Goal: Task Accomplishment & Management: Manage account settings

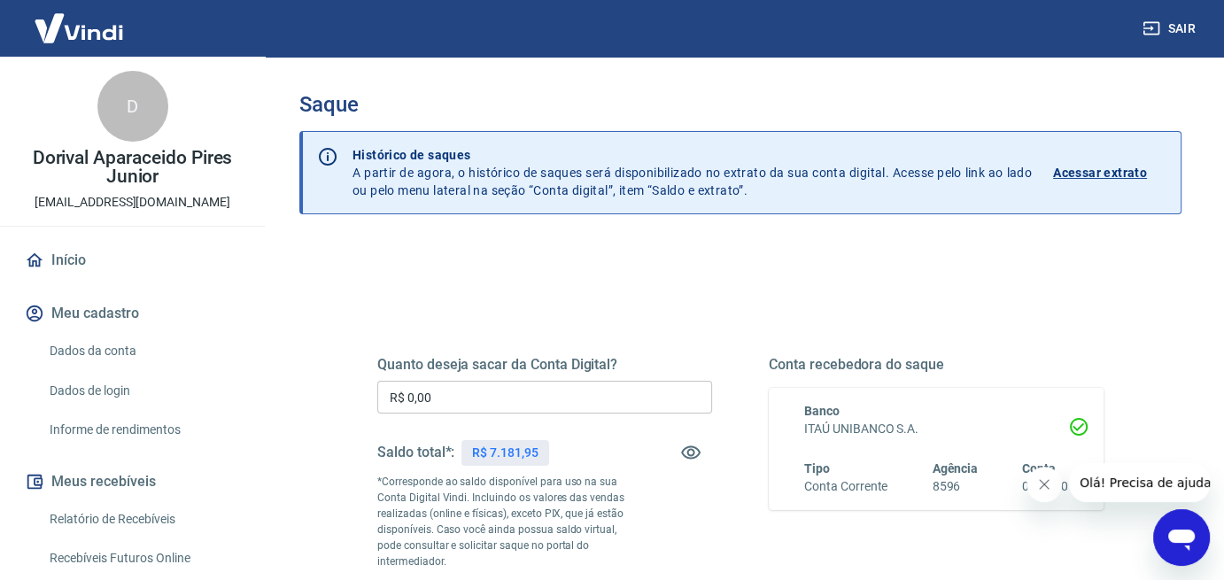
click at [446, 395] on input "R$ 0,00" at bounding box center [544, 397] width 335 height 33
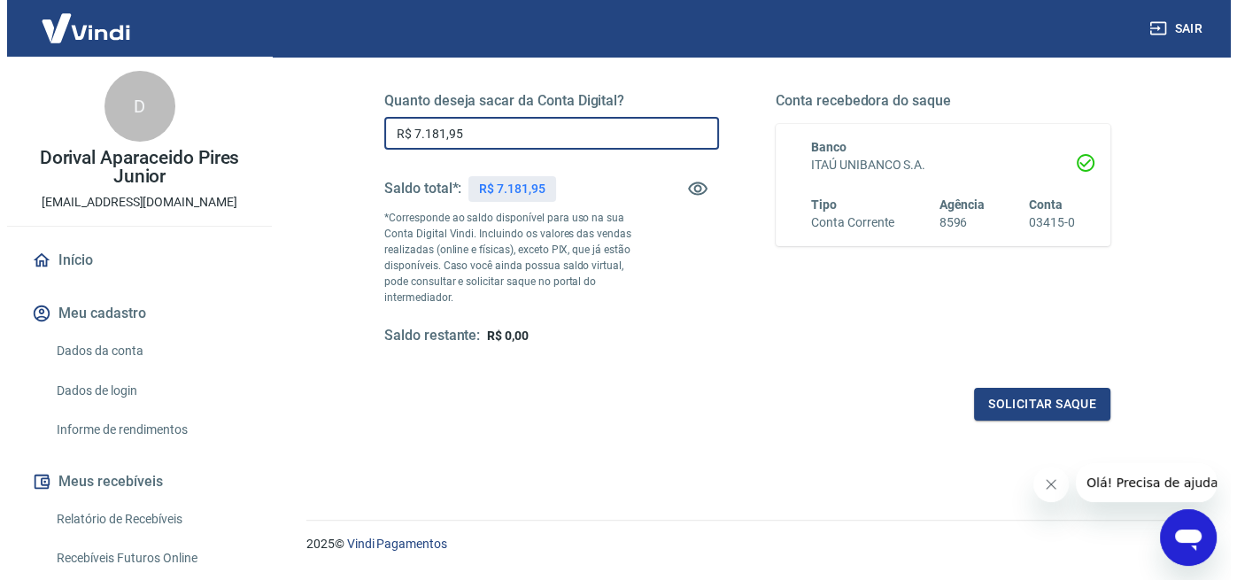
scroll to position [266, 0]
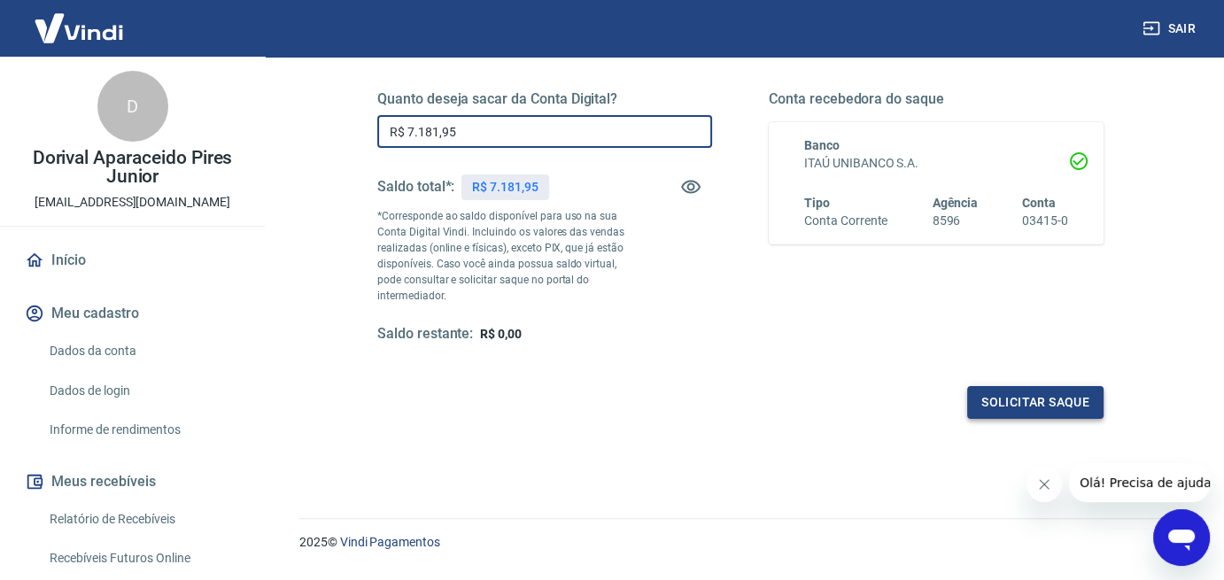
type input "R$ 7.181,95"
click at [1028, 407] on button "Solicitar saque" at bounding box center [1035, 402] width 136 height 33
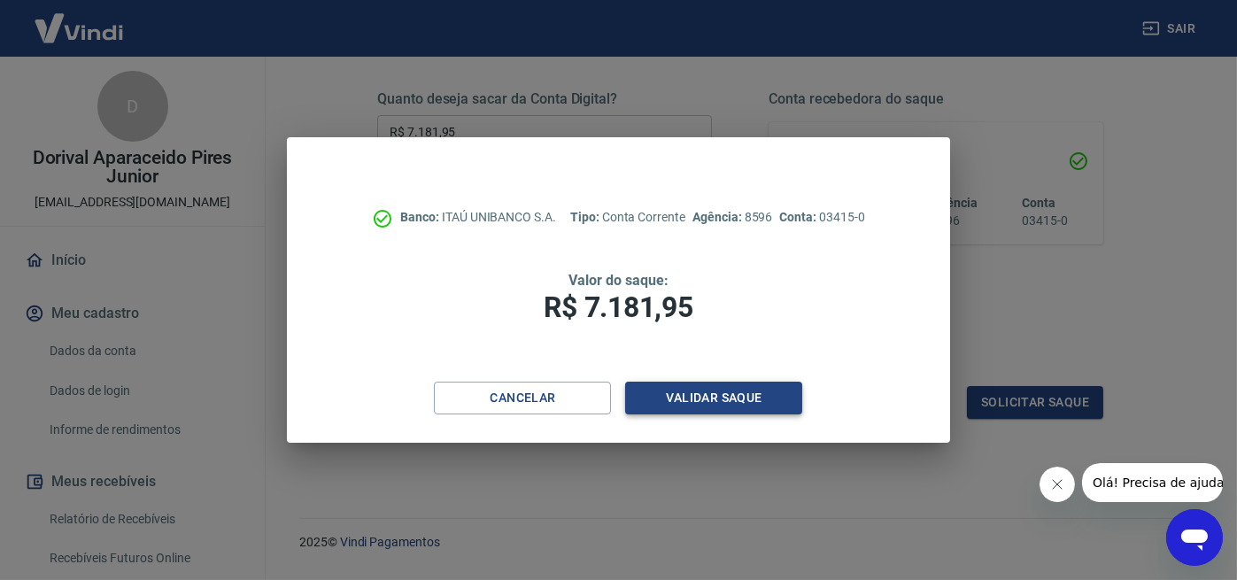
click at [720, 402] on button "Validar saque" at bounding box center [713, 398] width 177 height 33
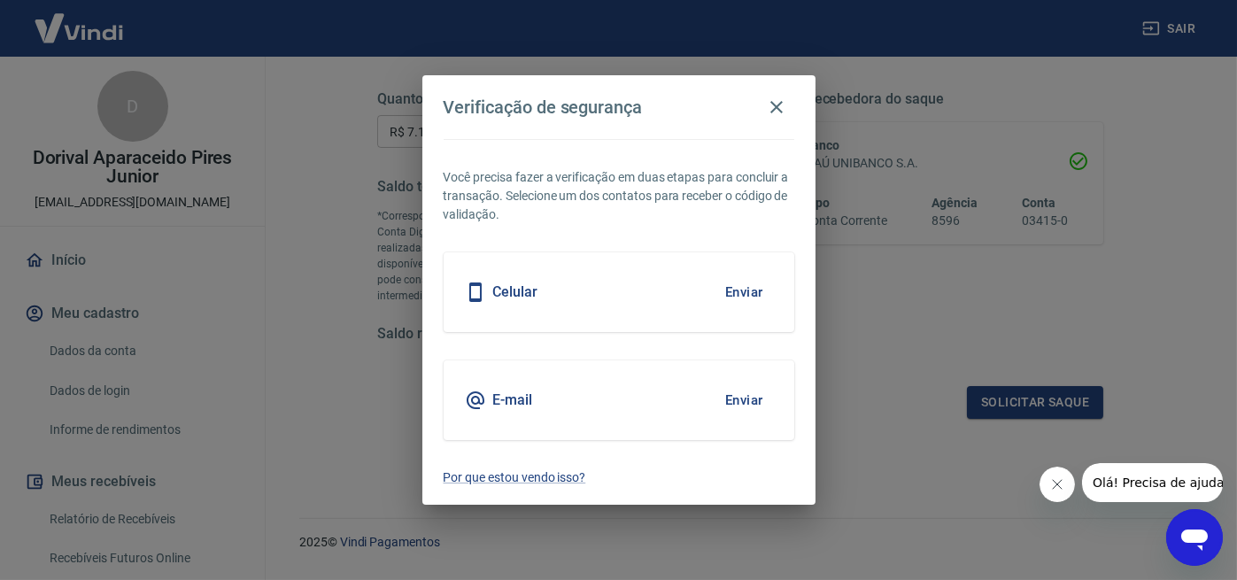
click at [720, 402] on button "Enviar" at bounding box center [745, 400] width 58 height 37
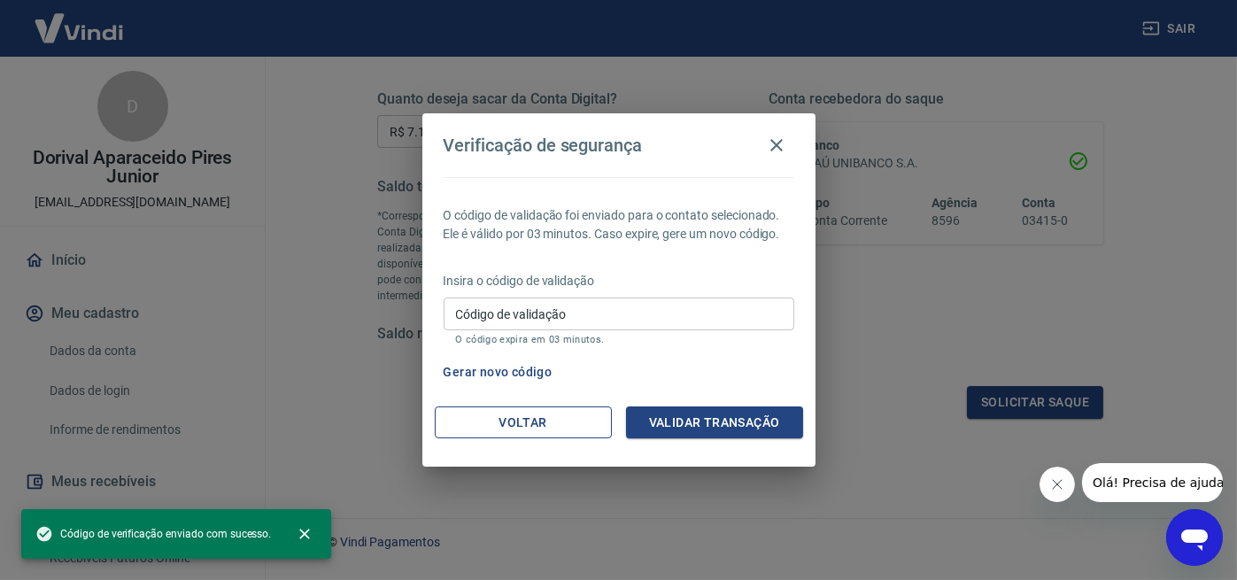
click at [517, 420] on button "Voltar" at bounding box center [523, 423] width 177 height 33
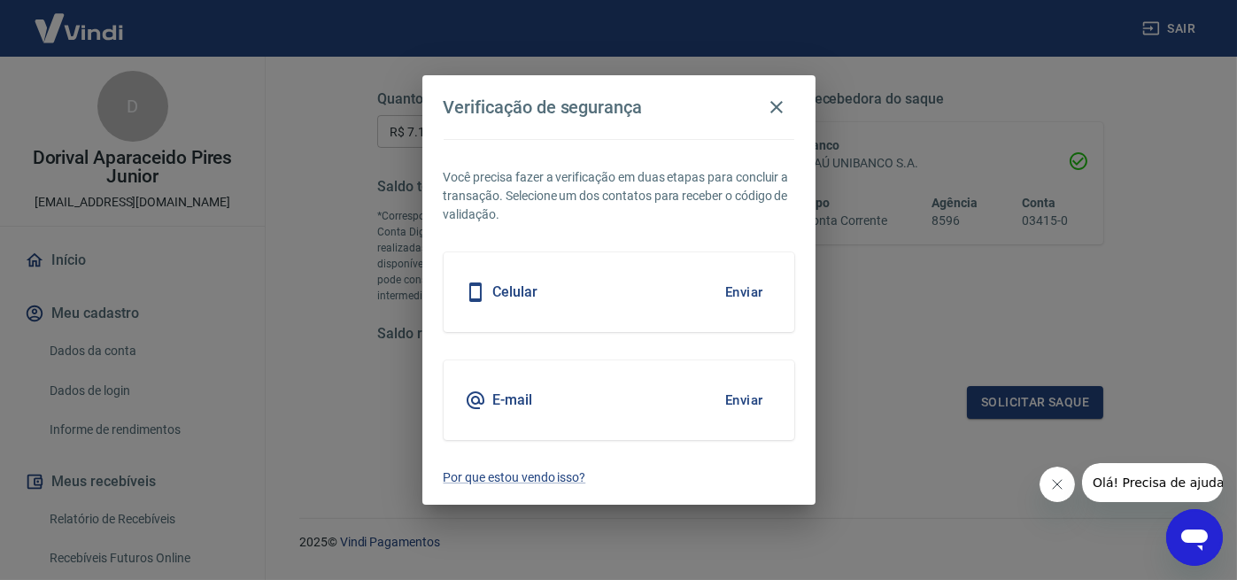
drag, startPoint x: 752, startPoint y: 286, endPoint x: 751, endPoint y: 308, distance: 22.2
click at [752, 287] on button "Enviar" at bounding box center [745, 292] width 58 height 37
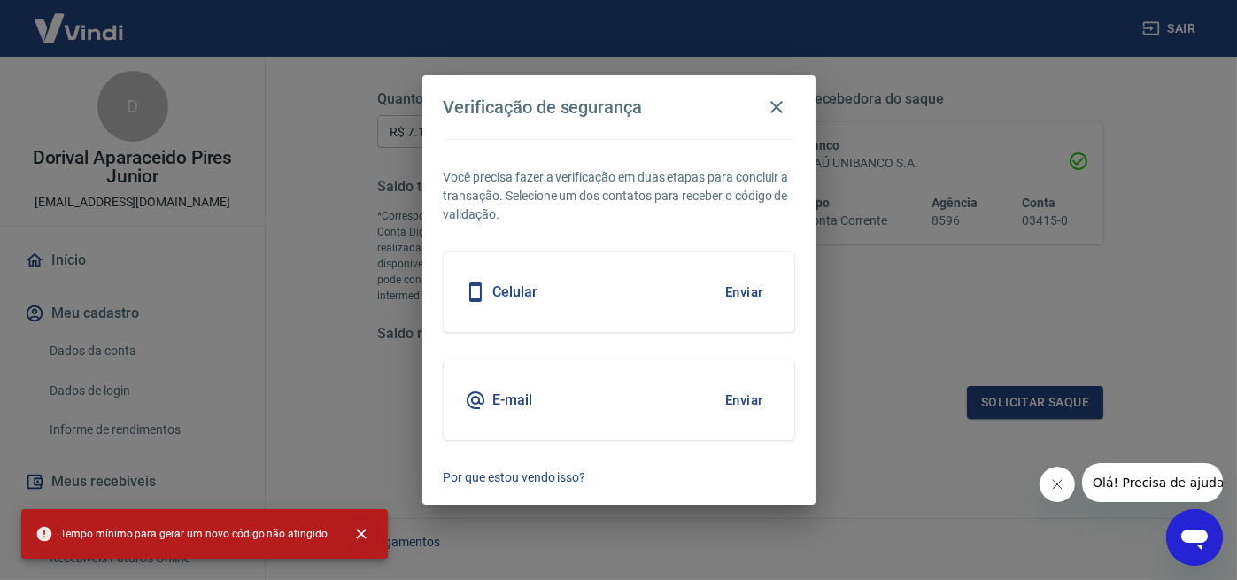
click at [356, 532] on icon "close" at bounding box center [361, 534] width 11 height 11
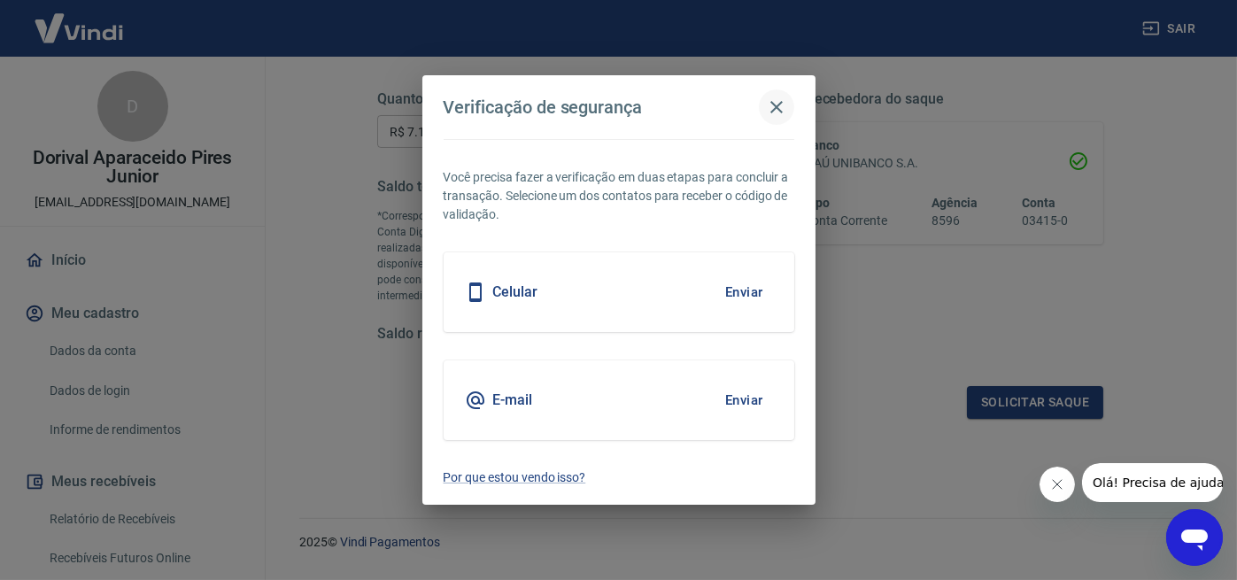
click at [777, 107] on icon "button" at bounding box center [777, 107] width 12 height 12
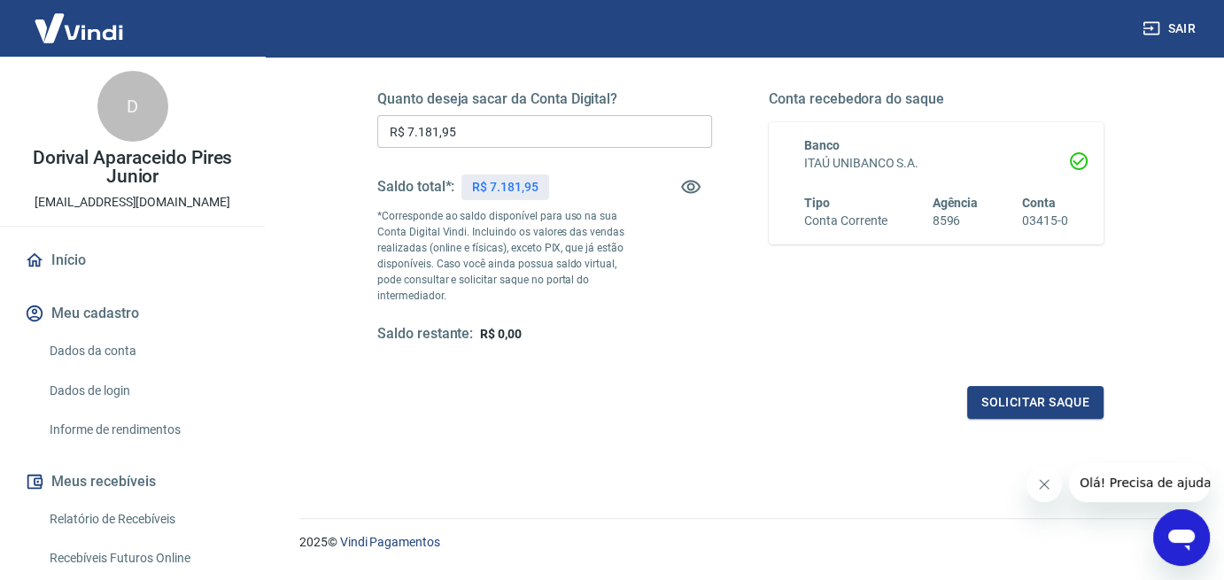
click at [883, 371] on div "Quanto deseja sacar da Conta Digital? R$ 7.181,95 ​ Saldo total*: R$ 7.181,95 *…" at bounding box center [740, 233] width 726 height 371
click at [500, 130] on input "R$ 7.181,95" at bounding box center [544, 131] width 335 height 33
click at [1051, 400] on button "Solicitar saque" at bounding box center [1035, 402] width 136 height 33
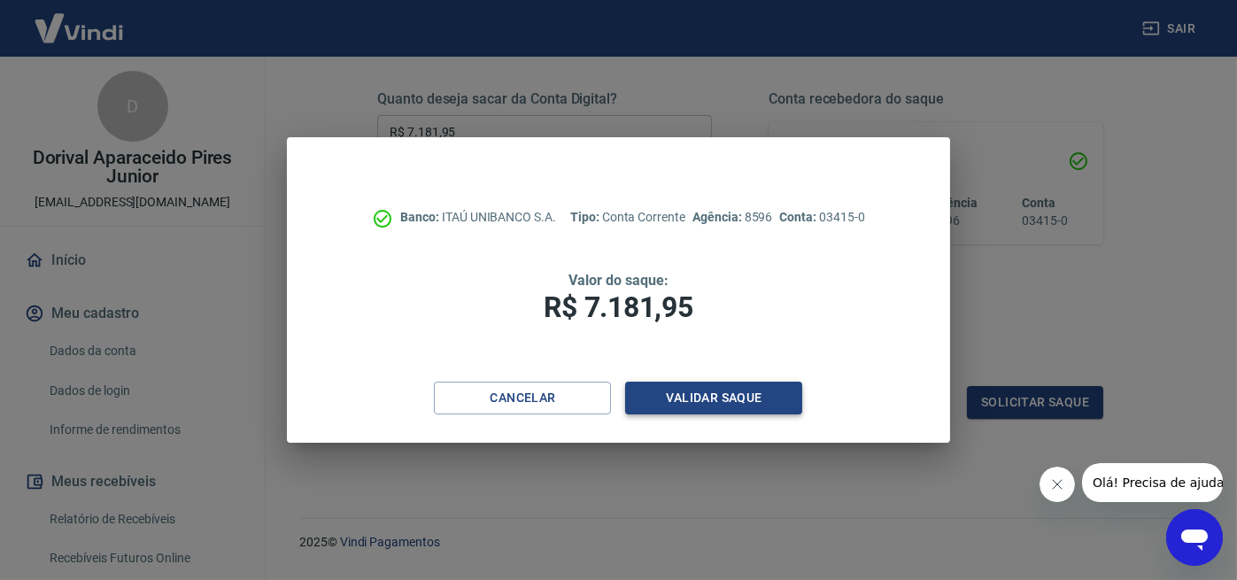
click at [744, 402] on button "Validar saque" at bounding box center [713, 398] width 177 height 33
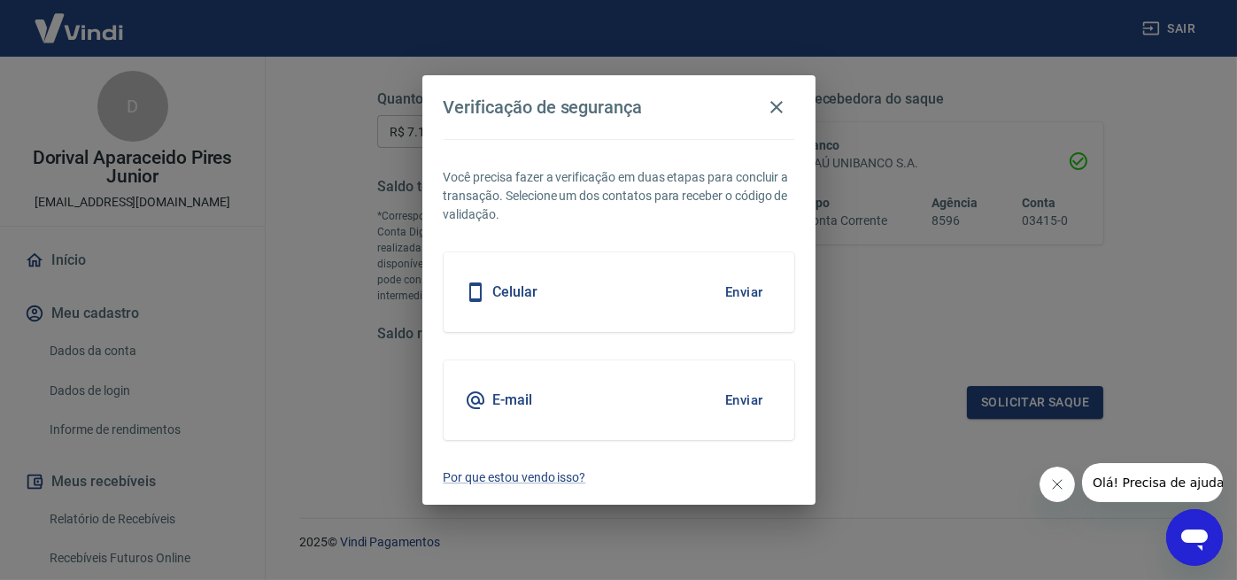
click at [741, 293] on button "Enviar" at bounding box center [745, 292] width 58 height 37
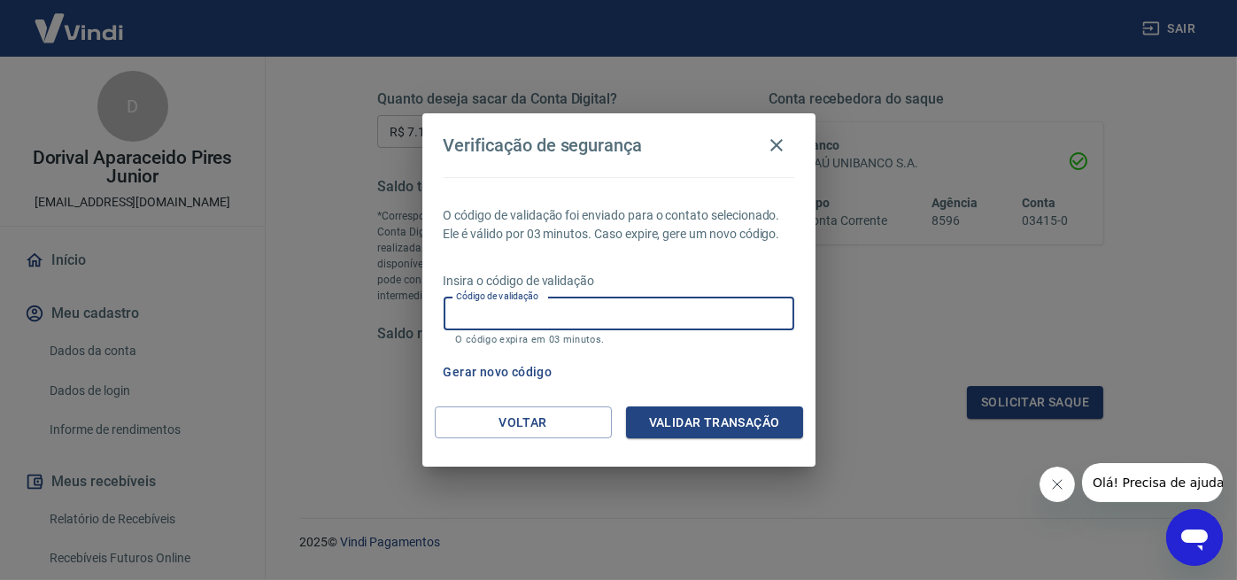
click at [476, 317] on input "Código de validação" at bounding box center [619, 314] width 351 height 33
type input "809738"
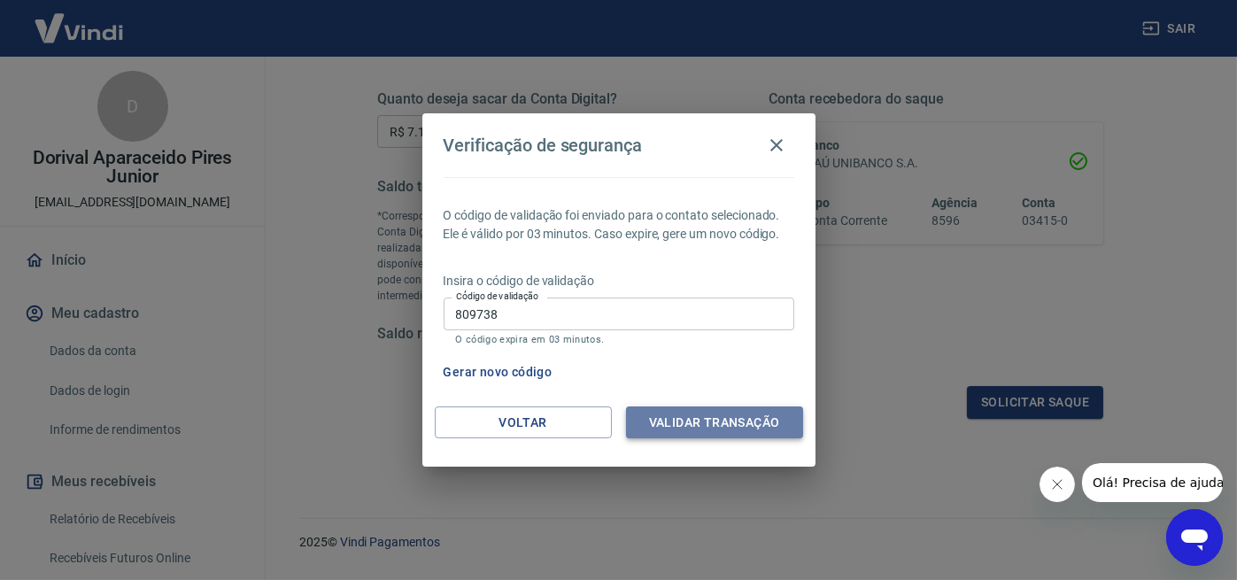
click at [717, 412] on button "Validar transação" at bounding box center [714, 423] width 177 height 33
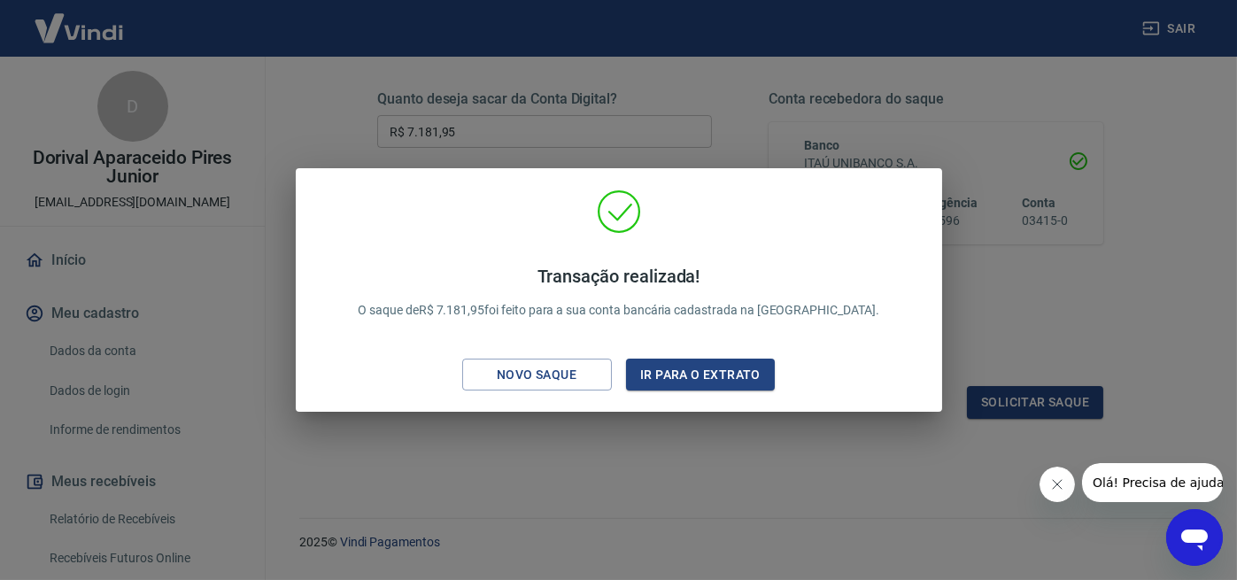
click at [1142, 307] on div "Transação realizada! O saque de R$ 7.181,95 foi feito para a sua conta bancária…" at bounding box center [618, 290] width 1237 height 580
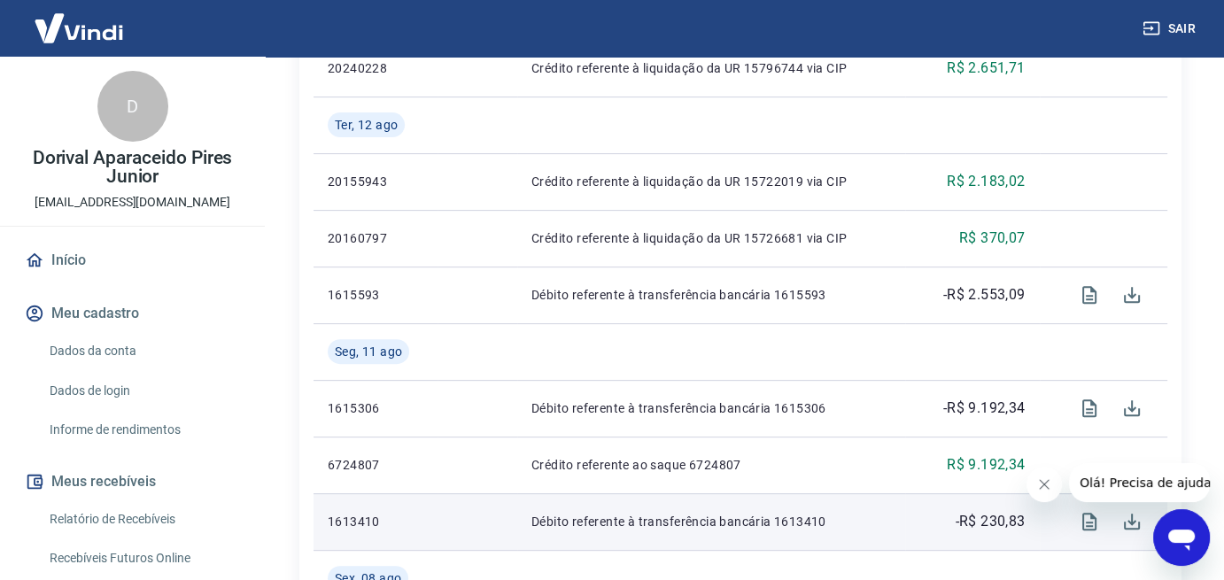
scroll to position [620, 0]
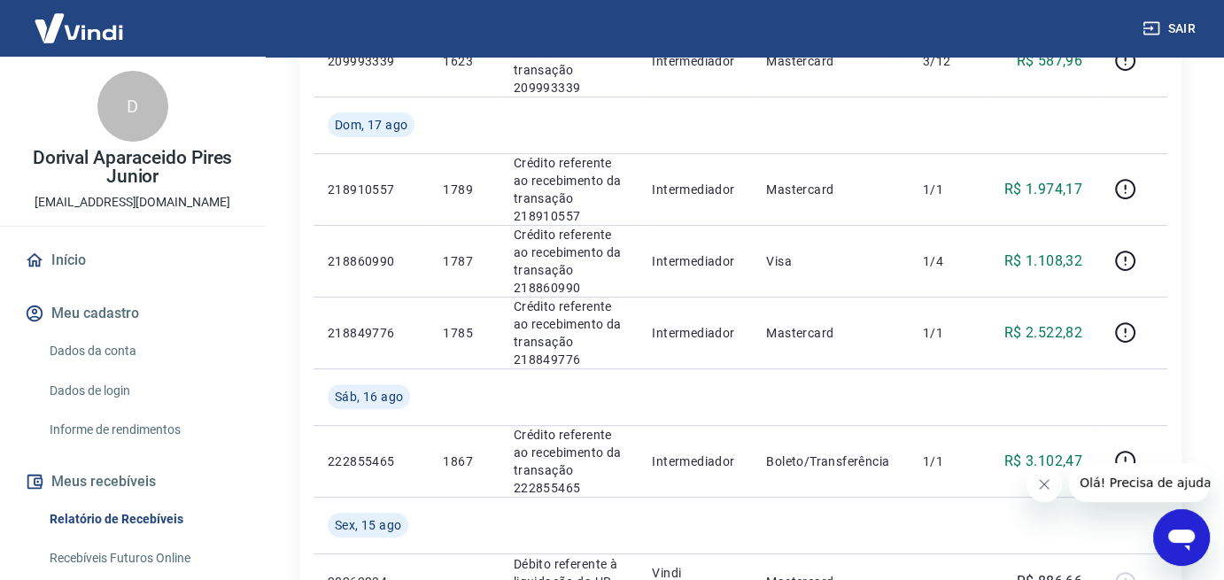
scroll to position [443, 0]
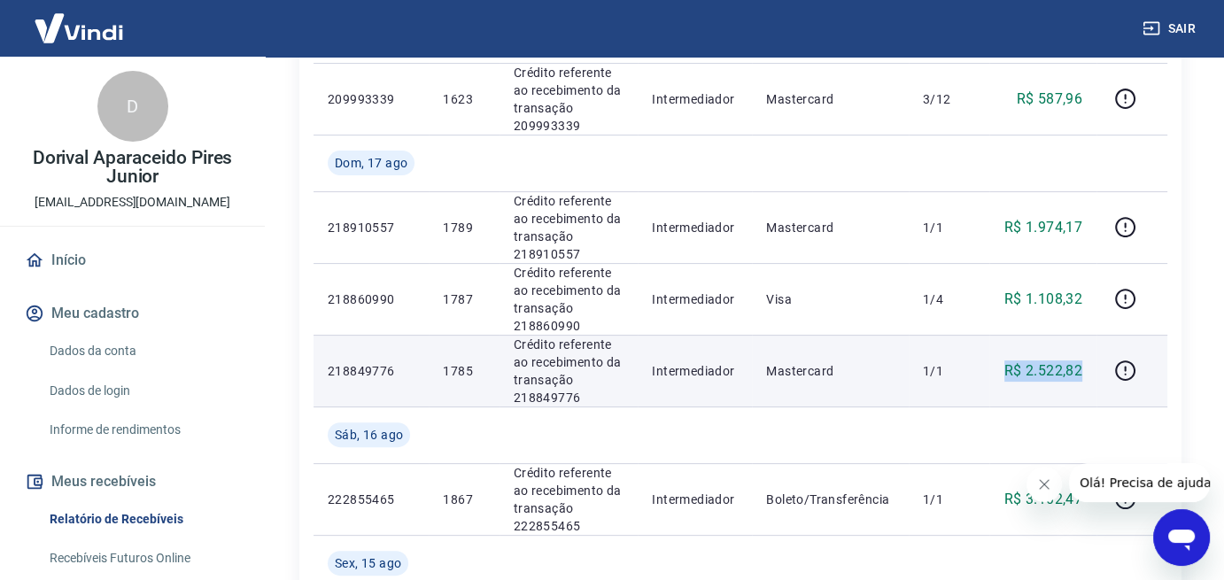
drag, startPoint x: 1036, startPoint y: 370, endPoint x: 1000, endPoint y: 370, distance: 36.3
click at [1000, 370] on td "R$ 2.522,82" at bounding box center [1042, 371] width 107 height 72
click at [1126, 368] on icon "button" at bounding box center [1125, 368] width 2 height 5
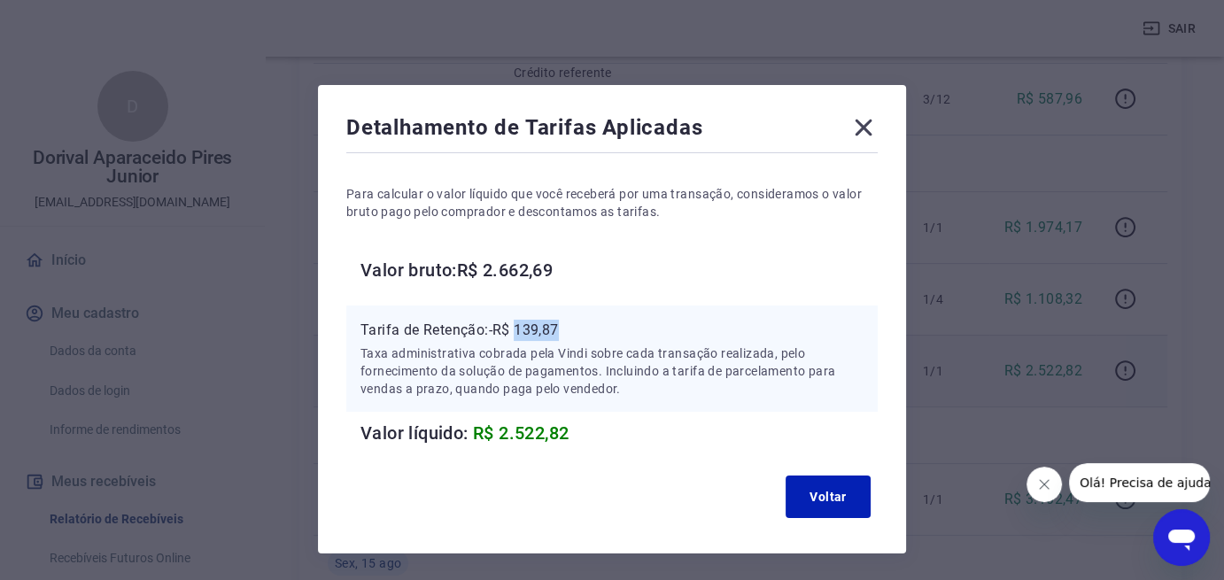
drag, startPoint x: 567, startPoint y: 329, endPoint x: 519, endPoint y: 327, distance: 47.9
click at [519, 327] on p "Tarifa de Retenção: -R$ 139,87" at bounding box center [611, 330] width 503 height 21
copy p "139,87"
click at [868, 128] on icon at bounding box center [863, 127] width 28 height 28
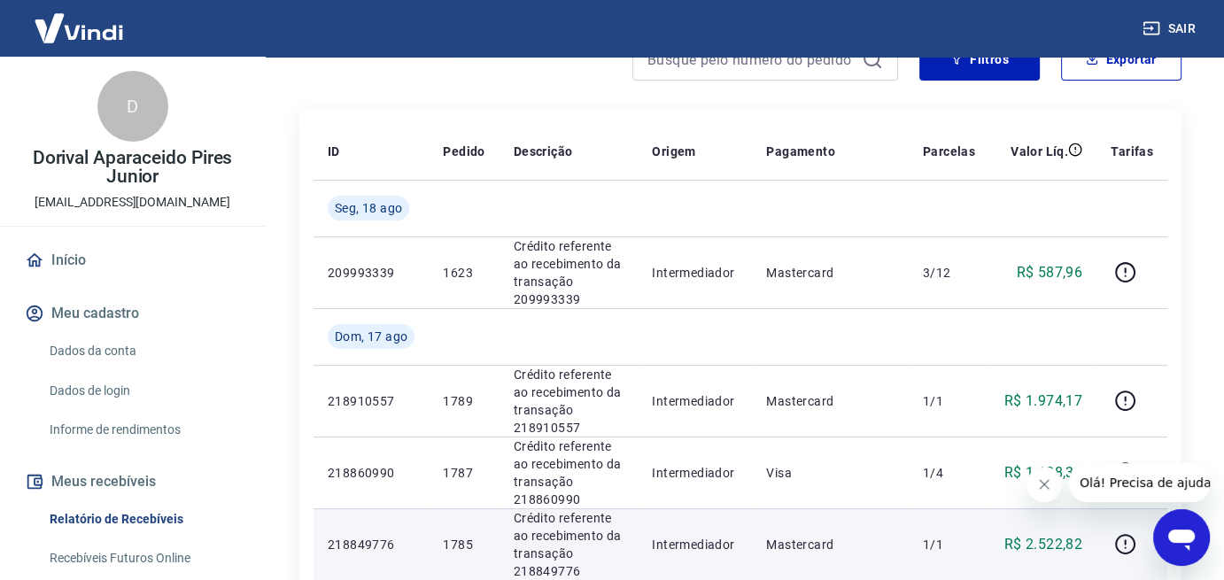
scroll to position [266, 0]
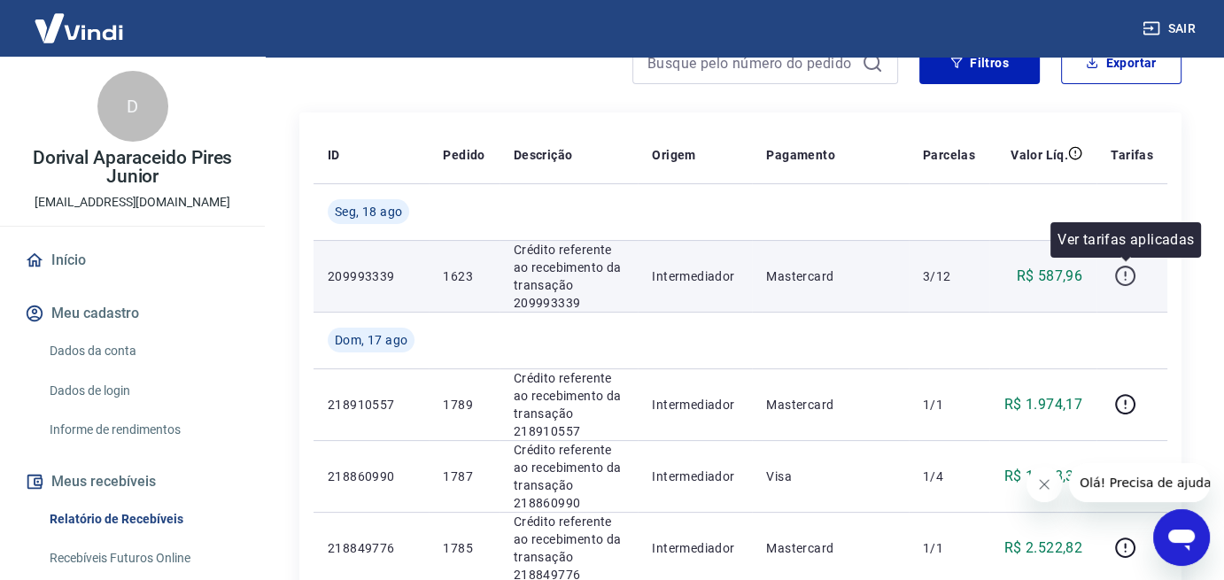
click at [1126, 275] on icon "button" at bounding box center [1125, 273] width 2 height 5
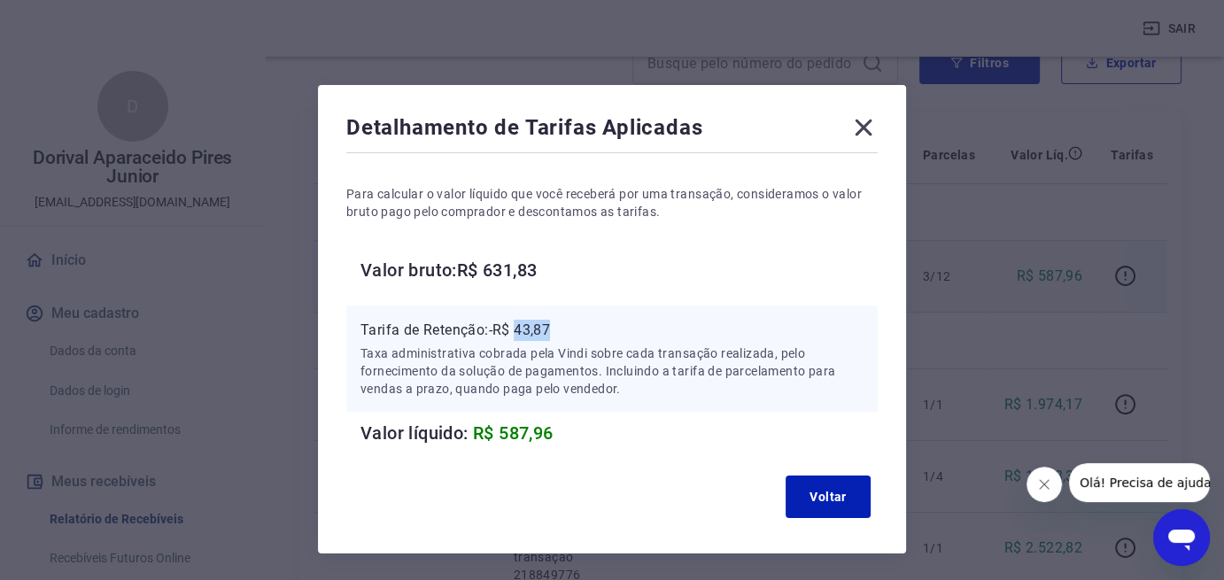
drag, startPoint x: 553, startPoint y: 331, endPoint x: 520, endPoint y: 331, distance: 32.8
click at [520, 331] on p "Tarifa de Retenção: -R$ 43,87" at bounding box center [611, 330] width 503 height 21
copy p "43,87"
click at [862, 125] on icon at bounding box center [864, 128] width 17 height 17
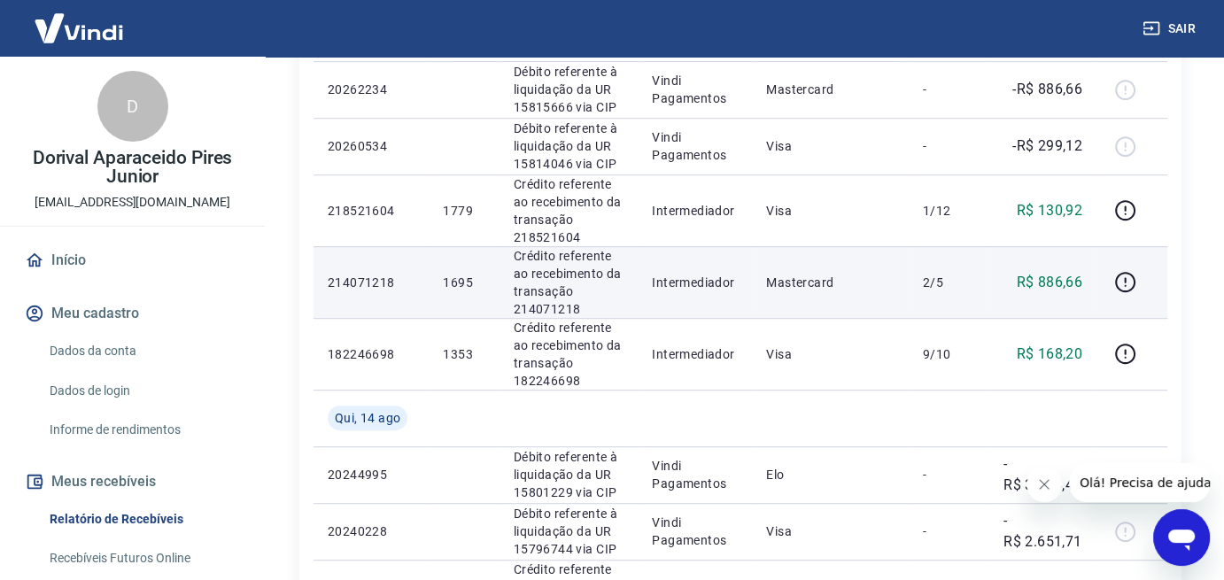
scroll to position [974, 0]
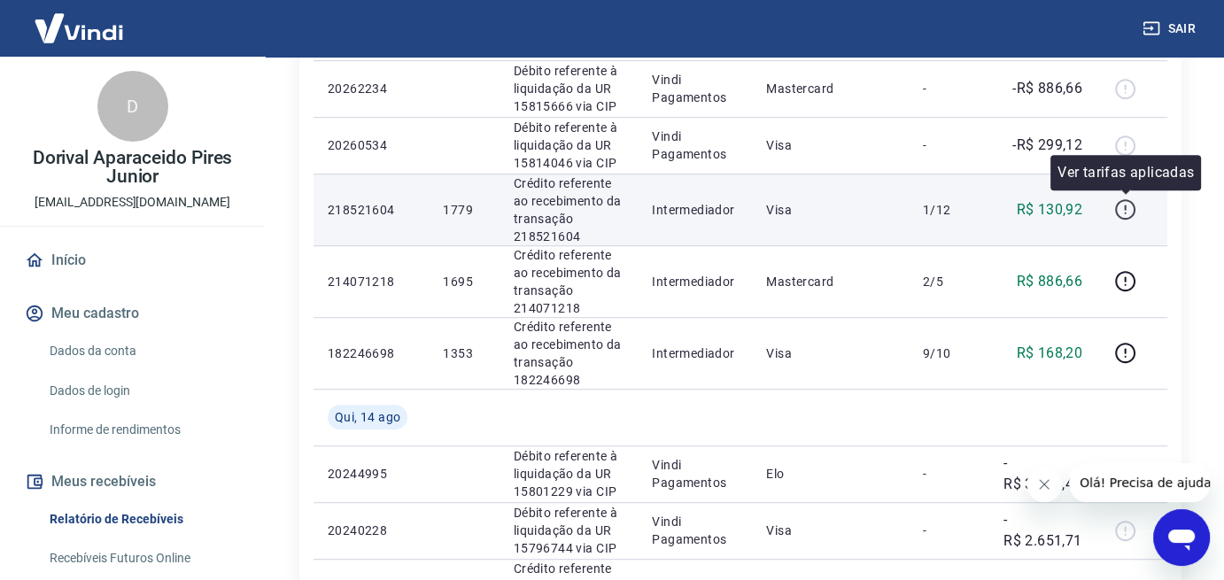
click at [1123, 205] on icon "button" at bounding box center [1125, 209] width 22 height 22
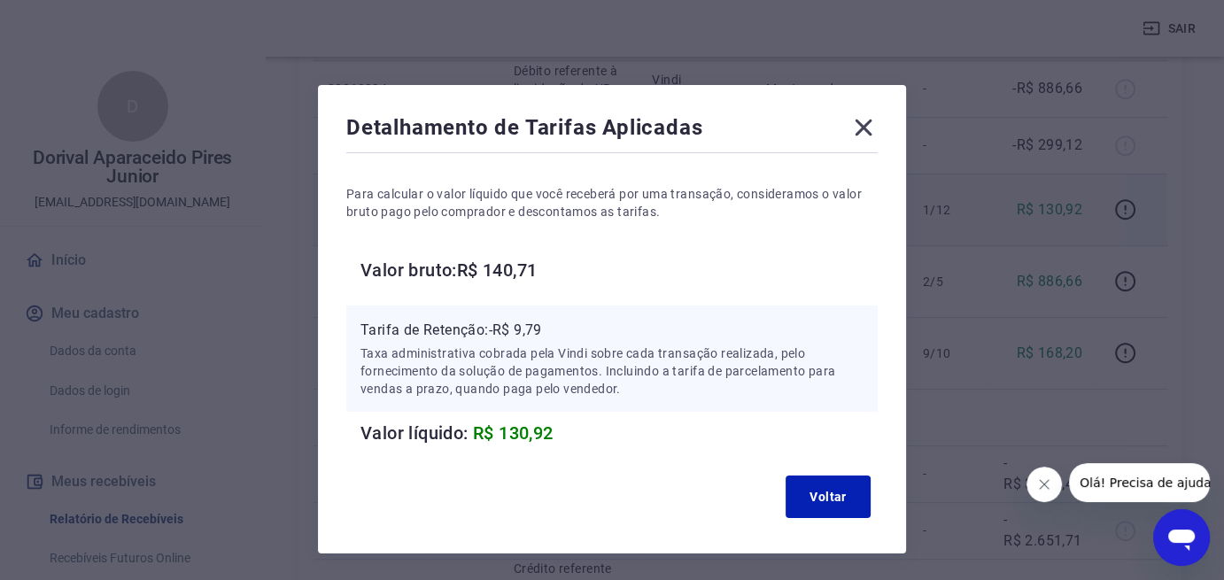
click at [864, 131] on icon at bounding box center [863, 127] width 28 height 28
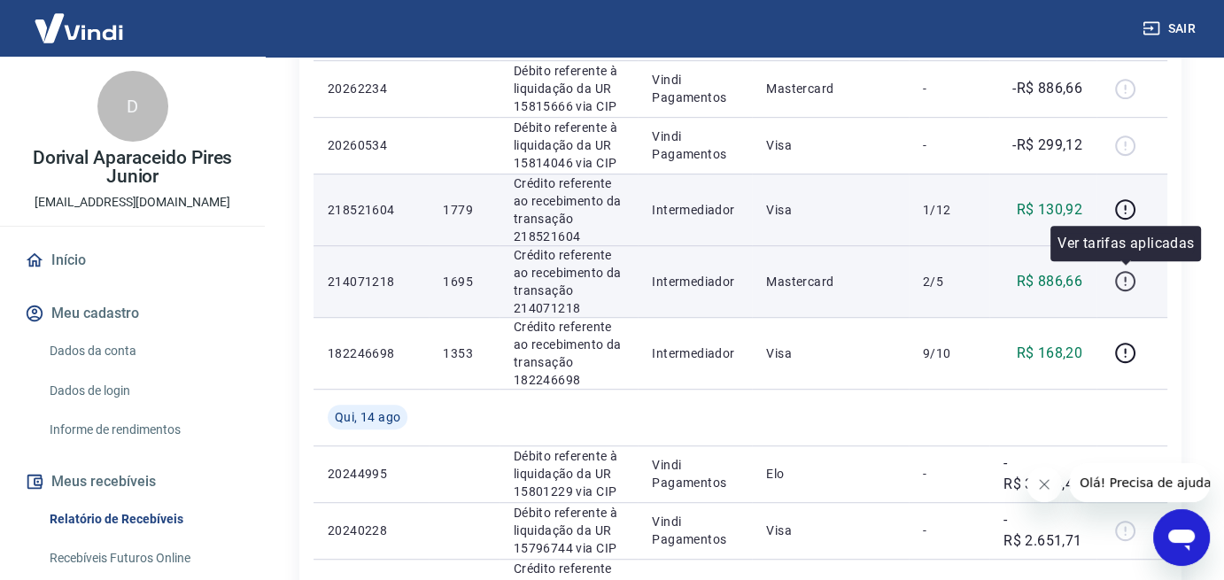
click at [1127, 279] on icon "button" at bounding box center [1125, 281] width 22 height 22
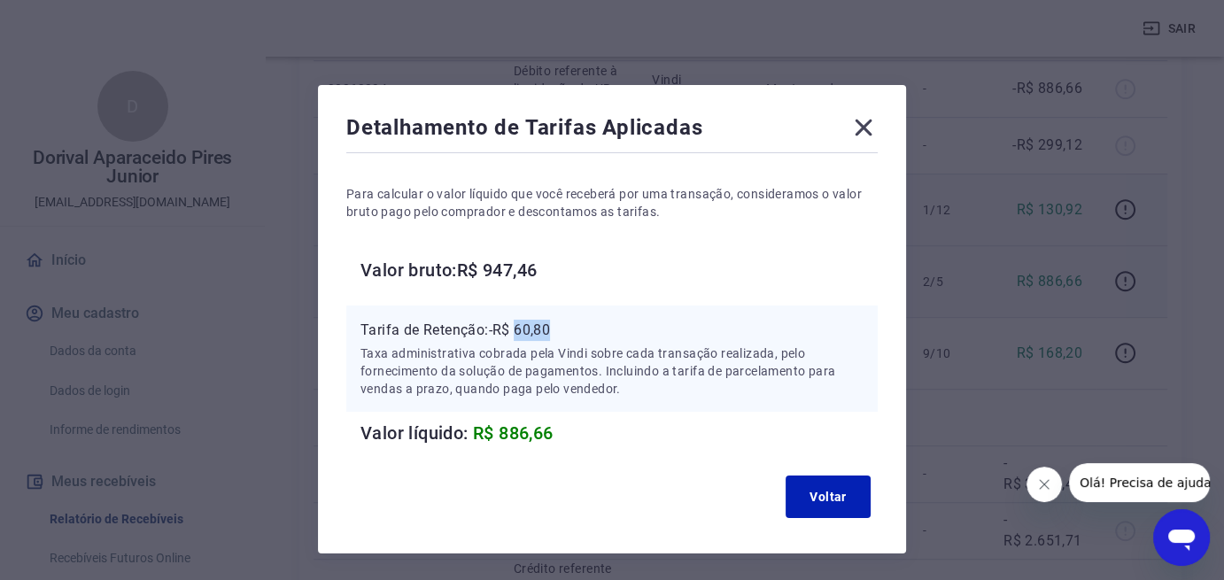
drag, startPoint x: 549, startPoint y: 329, endPoint x: 516, endPoint y: 329, distance: 32.8
click at [516, 329] on p "Tarifa de Retenção: -R$ 60,80" at bounding box center [611, 330] width 503 height 21
copy p "60,80"
click at [862, 129] on icon at bounding box center [864, 128] width 17 height 17
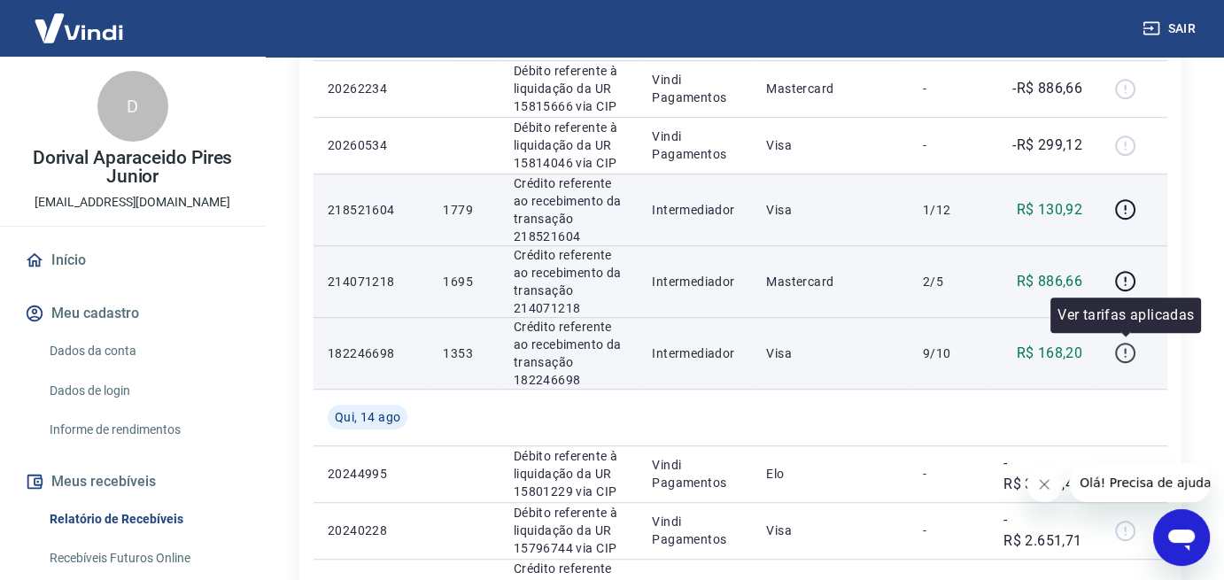
click at [1128, 352] on icon "button" at bounding box center [1125, 353] width 22 height 22
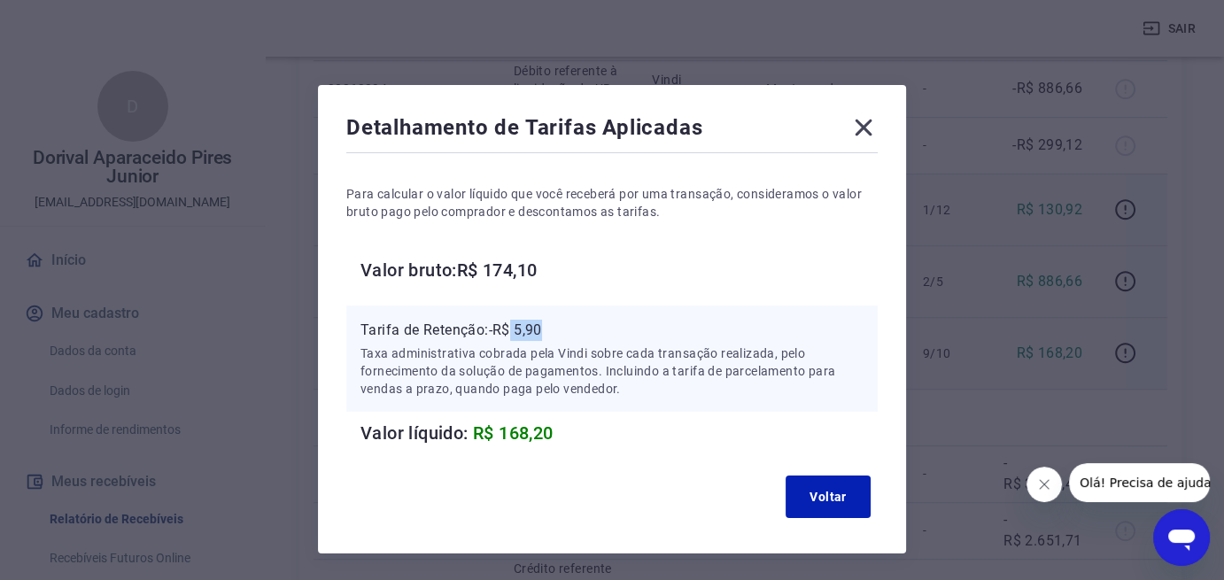
drag, startPoint x: 548, startPoint y: 331, endPoint x: 511, endPoint y: 331, distance: 37.2
click at [512, 329] on p "Tarifa de Retenção: -R$ 5,90" at bounding box center [611, 330] width 503 height 21
copy p "5,90"
drag, startPoint x: 857, startPoint y: 127, endPoint x: 837, endPoint y: 178, distance: 55.3
click at [857, 127] on icon at bounding box center [863, 127] width 28 height 28
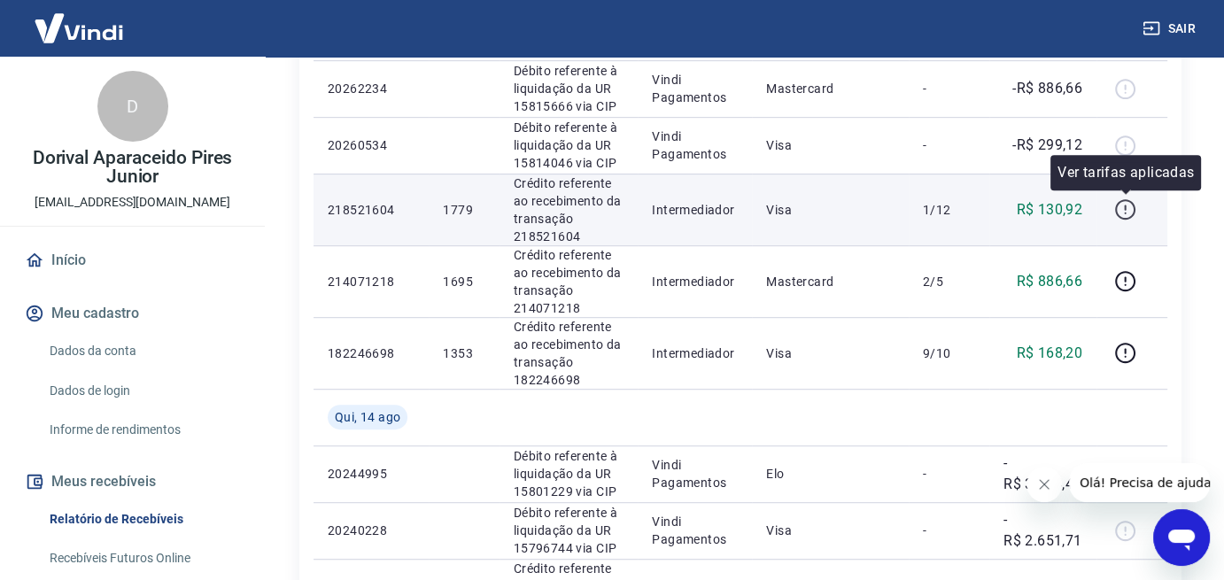
click at [1128, 208] on icon "button" at bounding box center [1125, 209] width 22 height 22
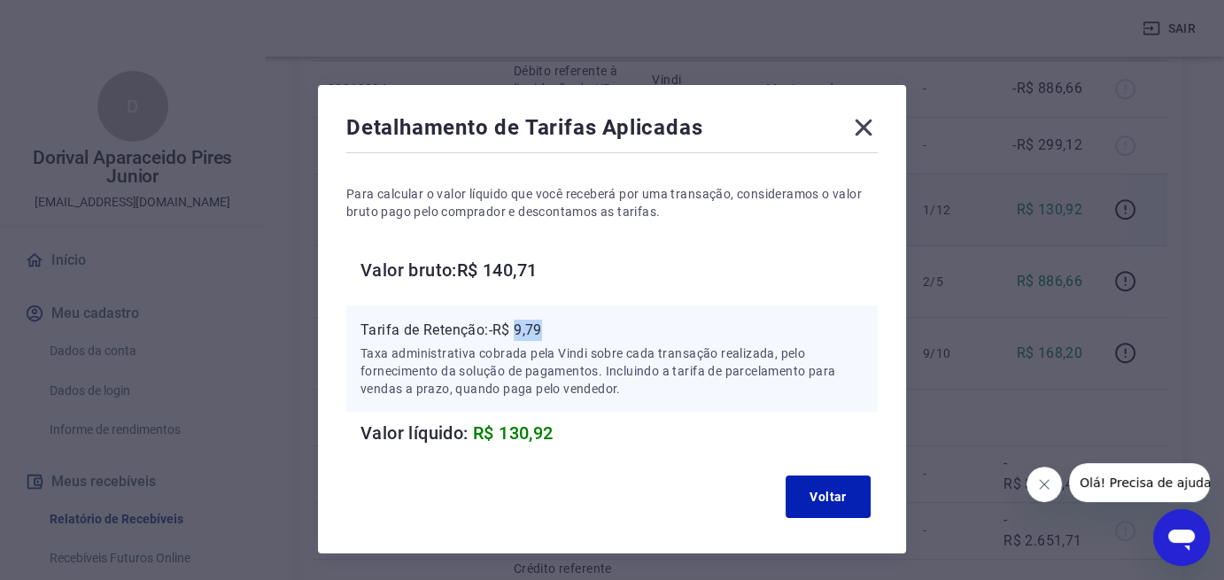
drag, startPoint x: 547, startPoint y: 332, endPoint x: 519, endPoint y: 329, distance: 28.5
click at [519, 329] on p "Tarifa de Retenção: -R$ 9,79" at bounding box center [611, 330] width 503 height 21
copy p "9,79"
click at [860, 130] on icon at bounding box center [864, 128] width 17 height 17
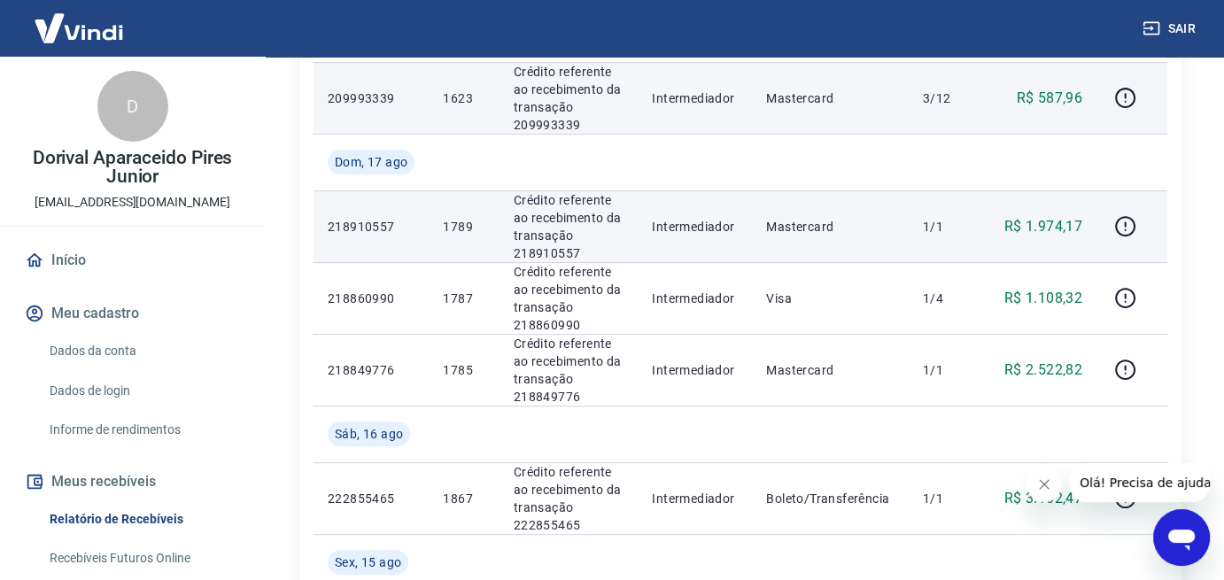
scroll to position [443, 0]
drag, startPoint x: 1086, startPoint y: 220, endPoint x: 1012, endPoint y: 224, distance: 73.6
click at [1012, 224] on td "R$ 1.974,17" at bounding box center [1042, 227] width 107 height 72
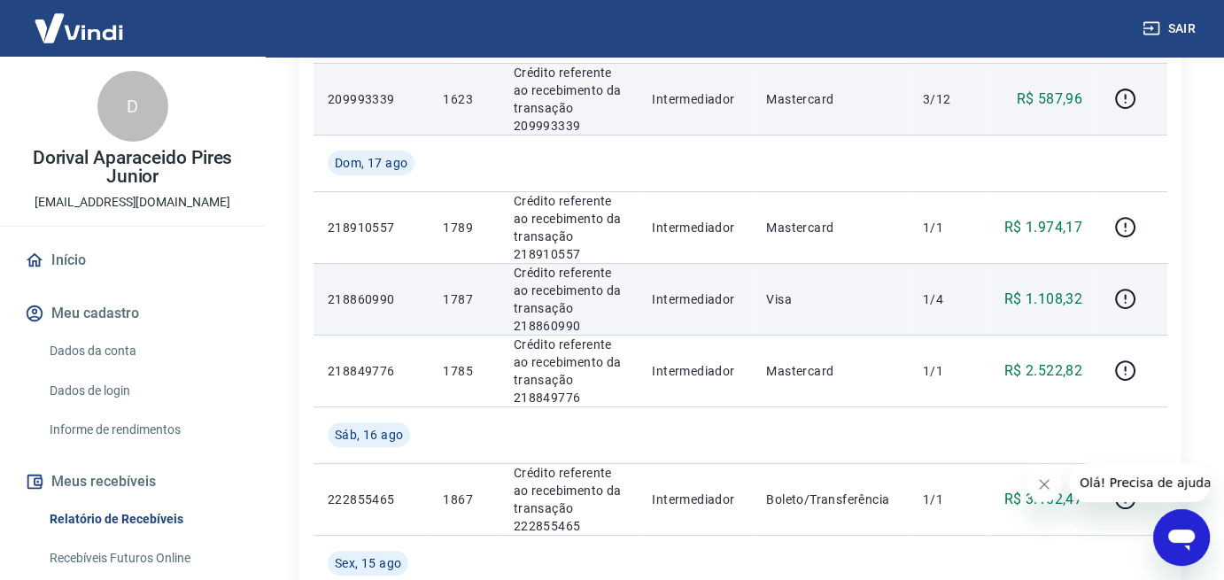
click at [988, 309] on td "1/4" at bounding box center [949, 299] width 81 height 72
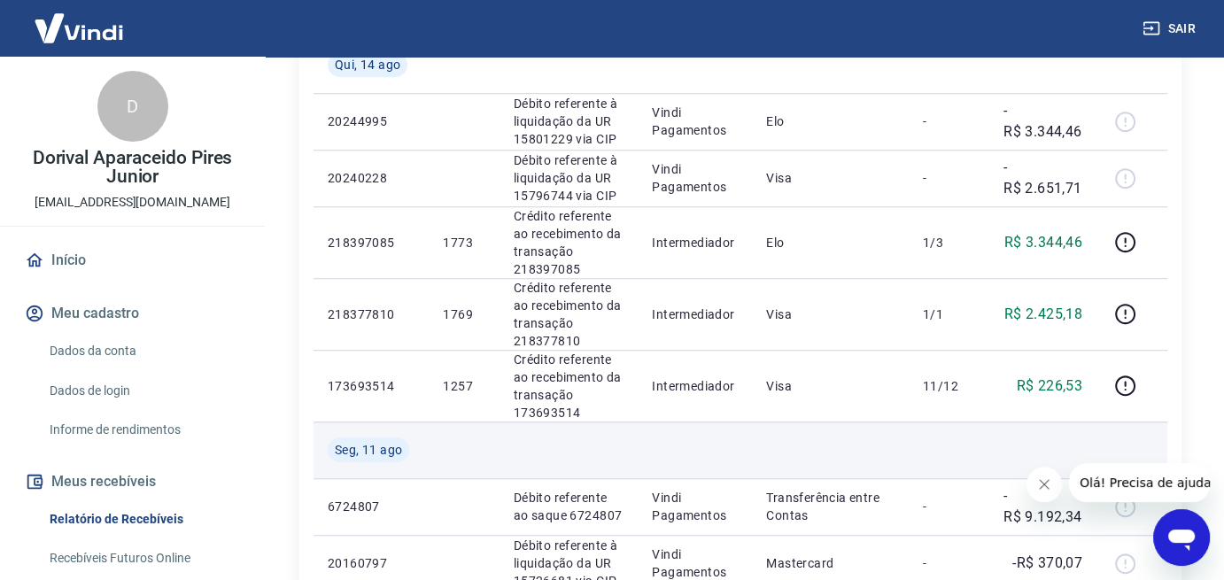
scroll to position [1328, 0]
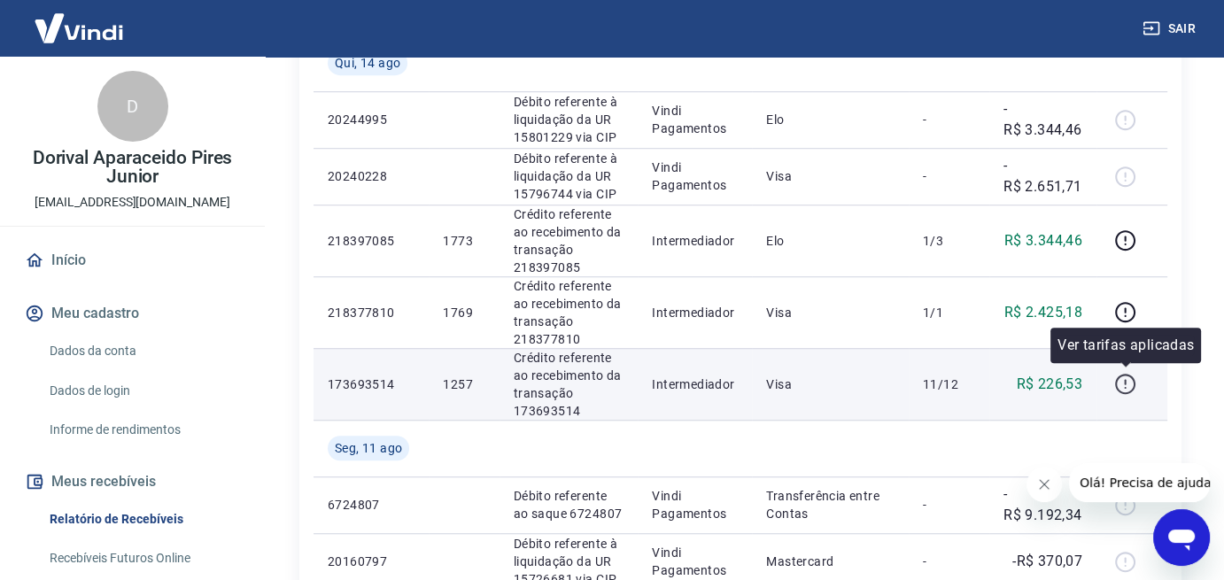
click at [1121, 376] on icon "button" at bounding box center [1125, 384] width 22 height 22
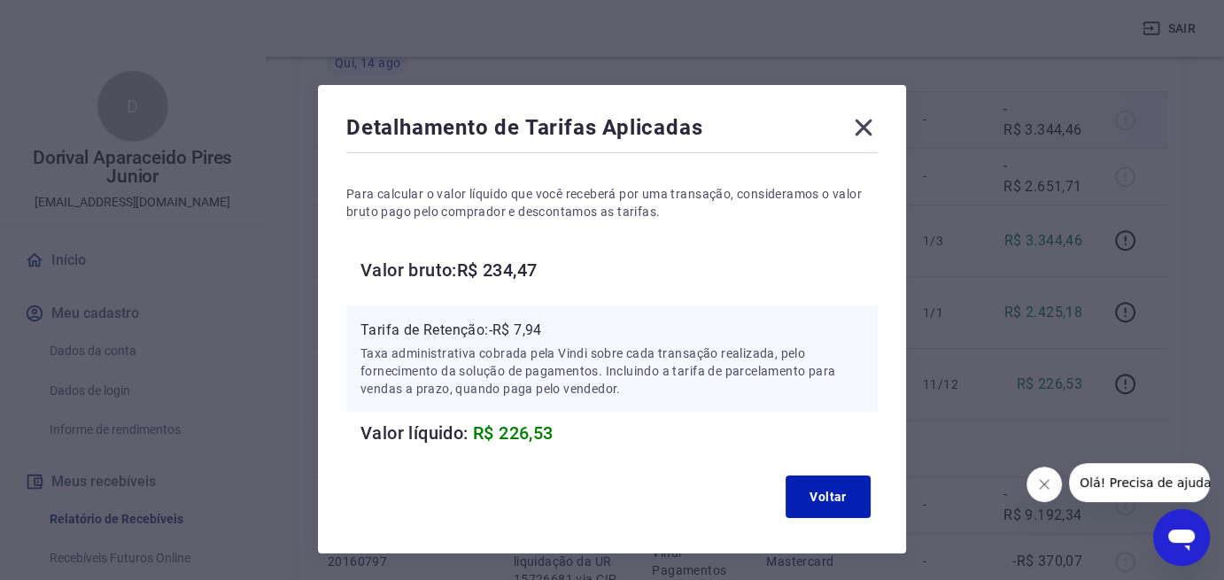
click at [858, 121] on icon at bounding box center [863, 127] width 28 height 28
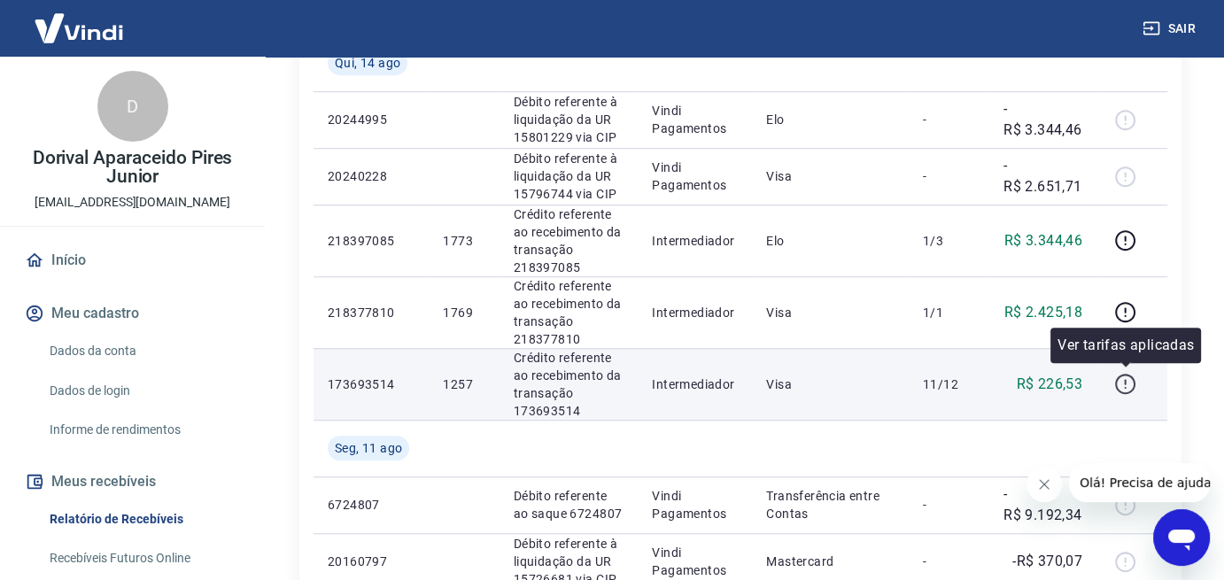
click at [1135, 385] on icon "button" at bounding box center [1125, 384] width 22 height 22
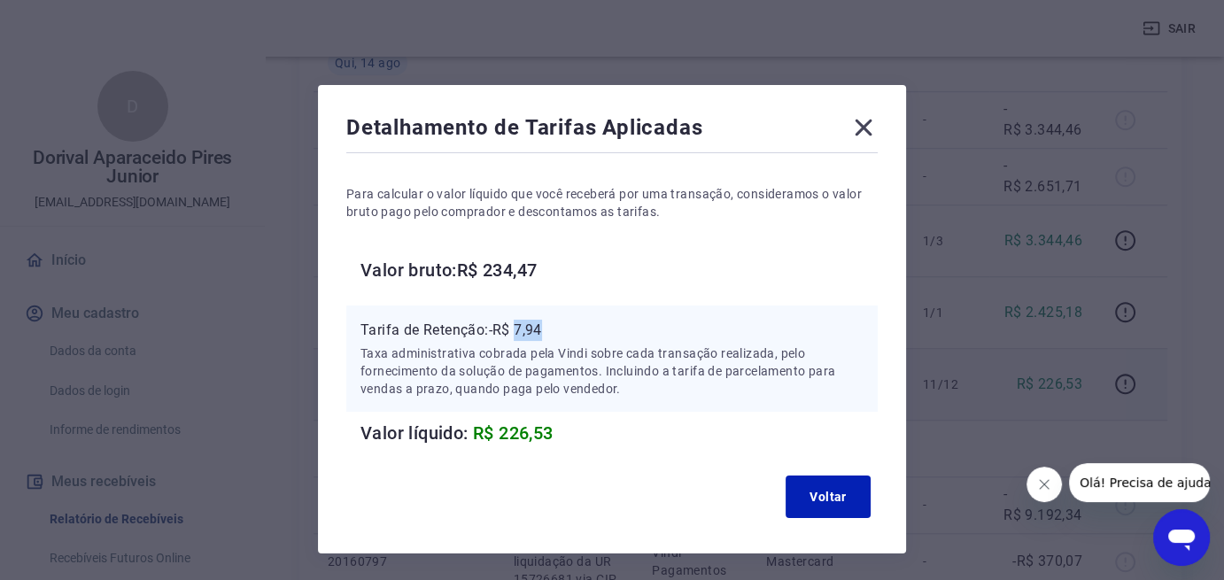
drag, startPoint x: 546, startPoint y: 327, endPoint x: 517, endPoint y: 327, distance: 28.3
click at [517, 327] on p "Tarifa de Retenção: -R$ 7,94" at bounding box center [611, 330] width 503 height 21
copy p "7,94"
click at [865, 122] on icon at bounding box center [863, 127] width 28 height 28
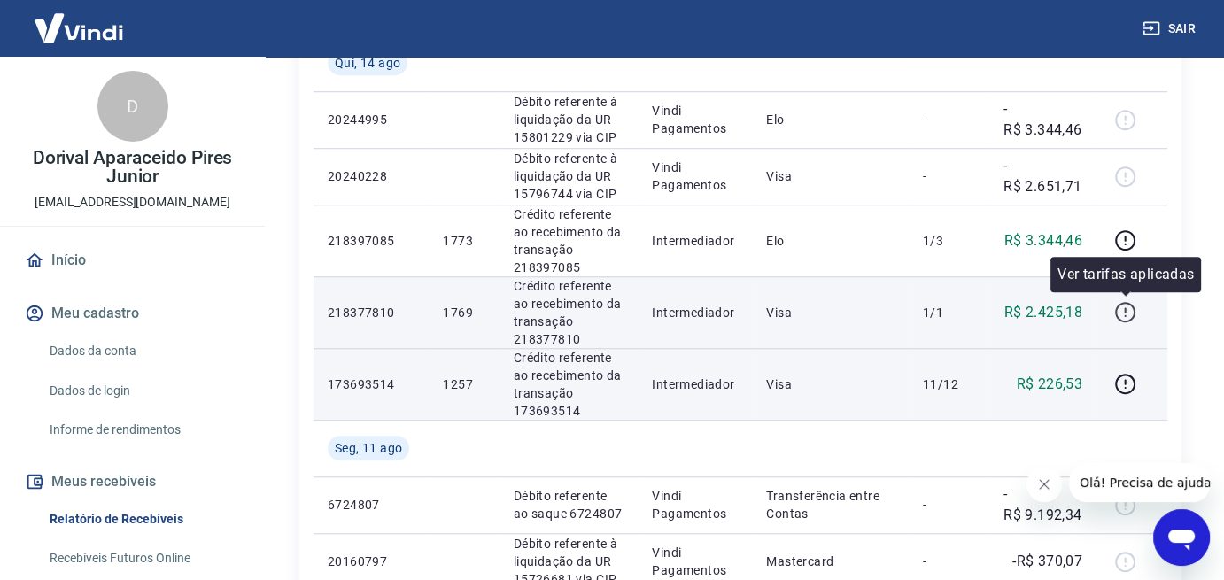
click at [1127, 308] on icon "button" at bounding box center [1125, 312] width 22 height 22
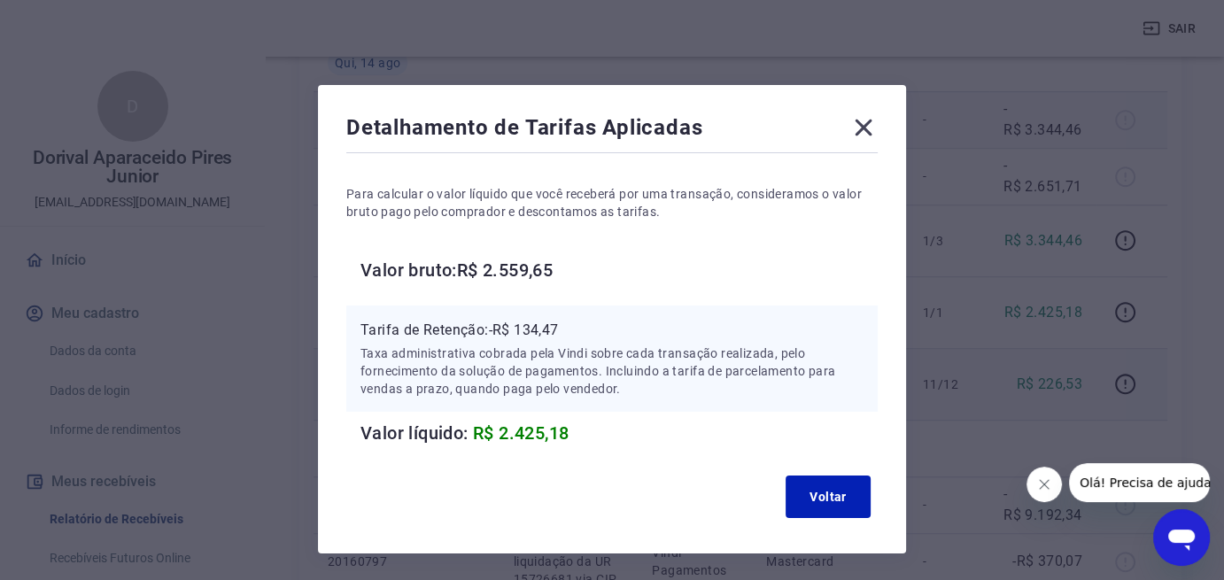
click at [869, 122] on icon at bounding box center [864, 128] width 17 height 17
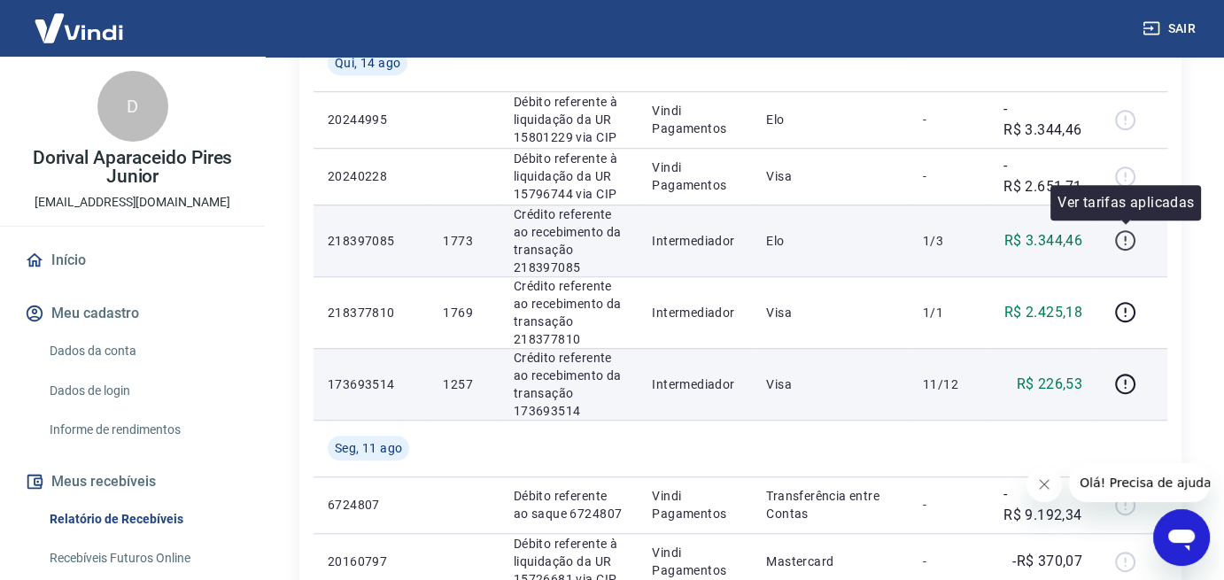
click at [1121, 236] on icon "button" at bounding box center [1125, 240] width 22 height 22
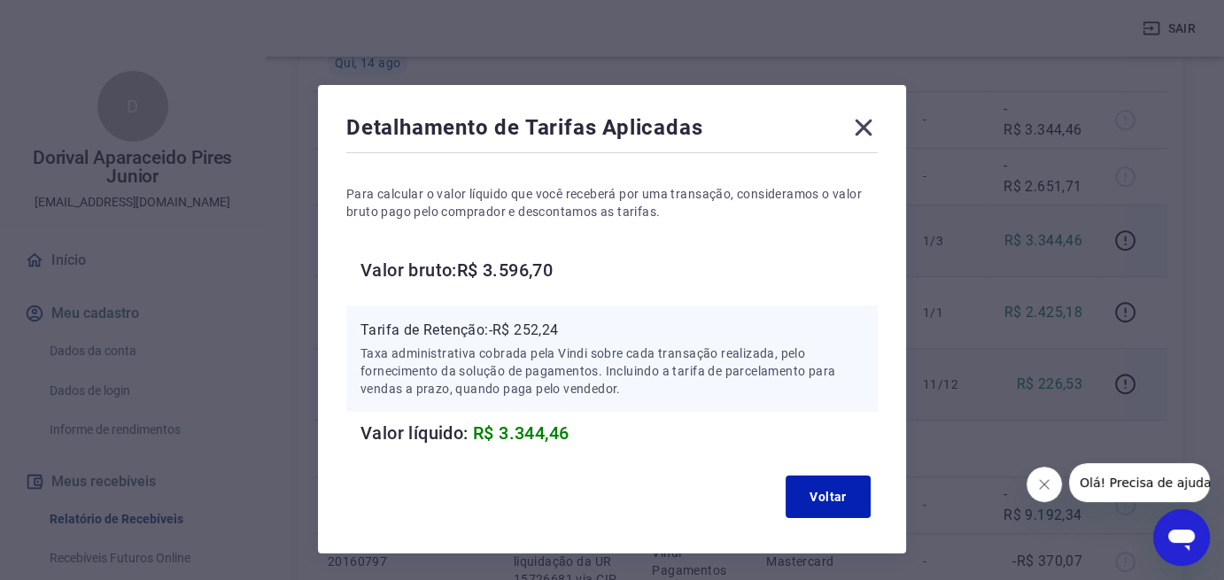
click at [857, 123] on icon at bounding box center [863, 127] width 28 height 28
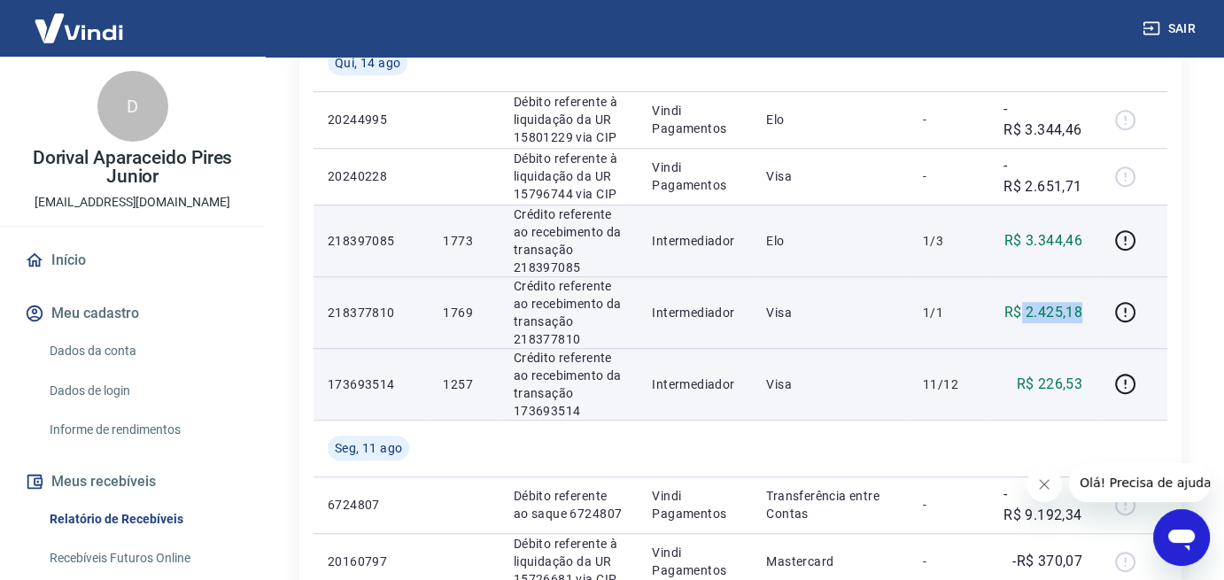
drag, startPoint x: 1091, startPoint y: 310, endPoint x: 1019, endPoint y: 317, distance: 72.1
click at [1019, 317] on td "R$ 2.425,18" at bounding box center [1042, 312] width 107 height 72
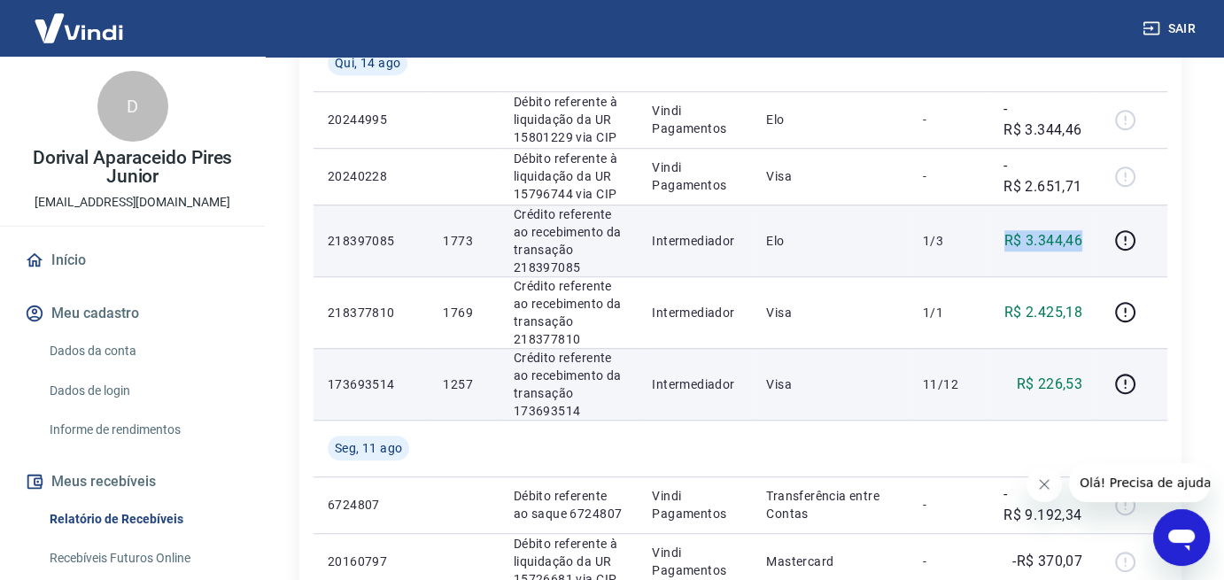
drag, startPoint x: 1073, startPoint y: 239, endPoint x: 977, endPoint y: 239, distance: 95.7
click at [977, 239] on tr "218397085 1773 [PERSON_NAME] referente ao recebimento da transação 218397085 In…" at bounding box center [741, 241] width 854 height 72
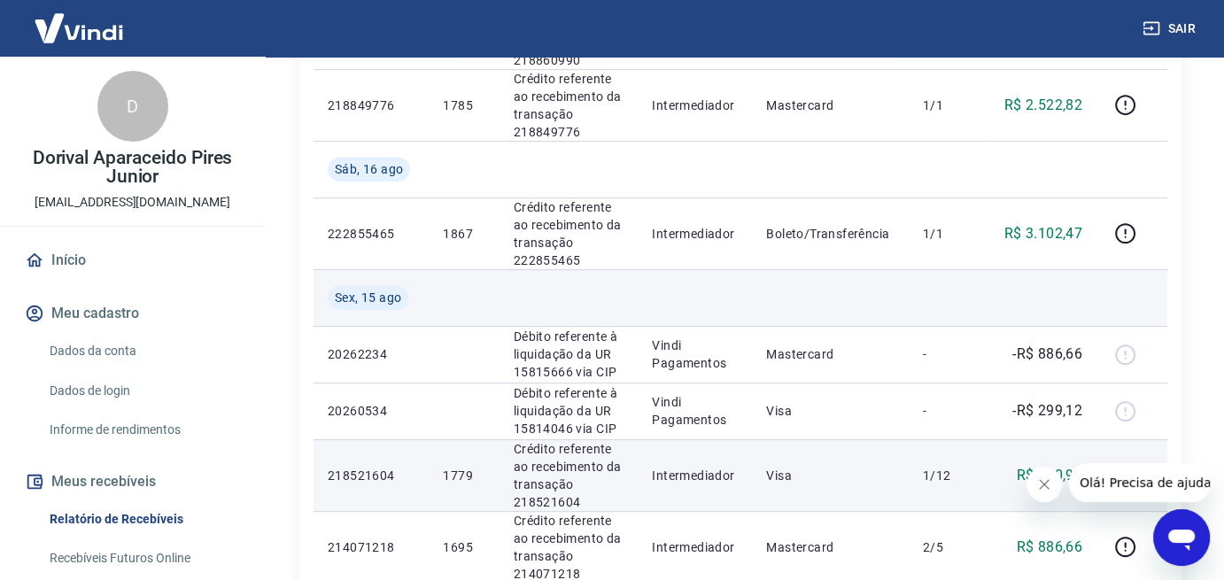
scroll to position [620, 0]
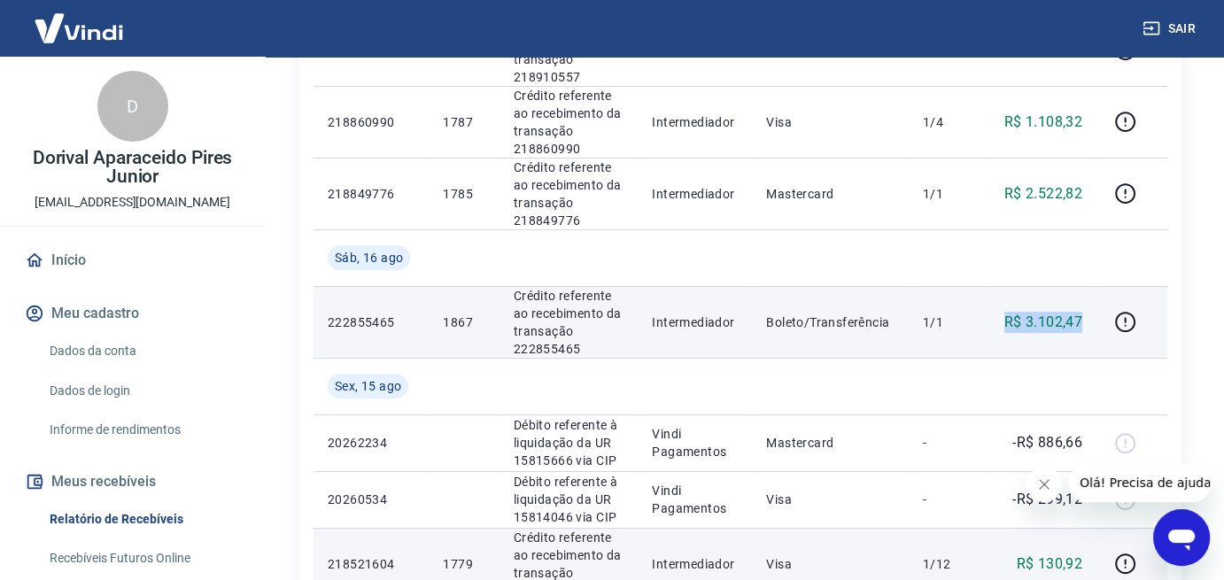
drag, startPoint x: 1086, startPoint y: 327, endPoint x: 947, endPoint y: 321, distance: 139.2
click at [946, 326] on tr "222855465 1867 [PERSON_NAME] referente ao recebimento da transação 222855465 In…" at bounding box center [741, 322] width 854 height 72
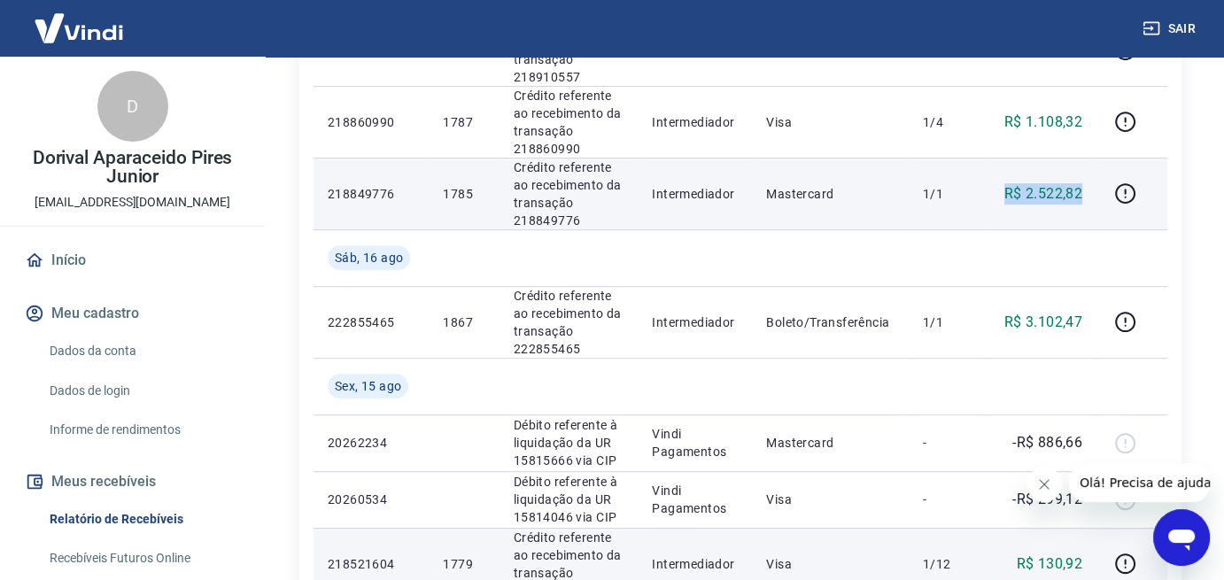
drag, startPoint x: 1091, startPoint y: 184, endPoint x: 995, endPoint y: 186, distance: 96.6
click at [995, 186] on td "R$ 2.522,82" at bounding box center [1042, 194] width 107 height 72
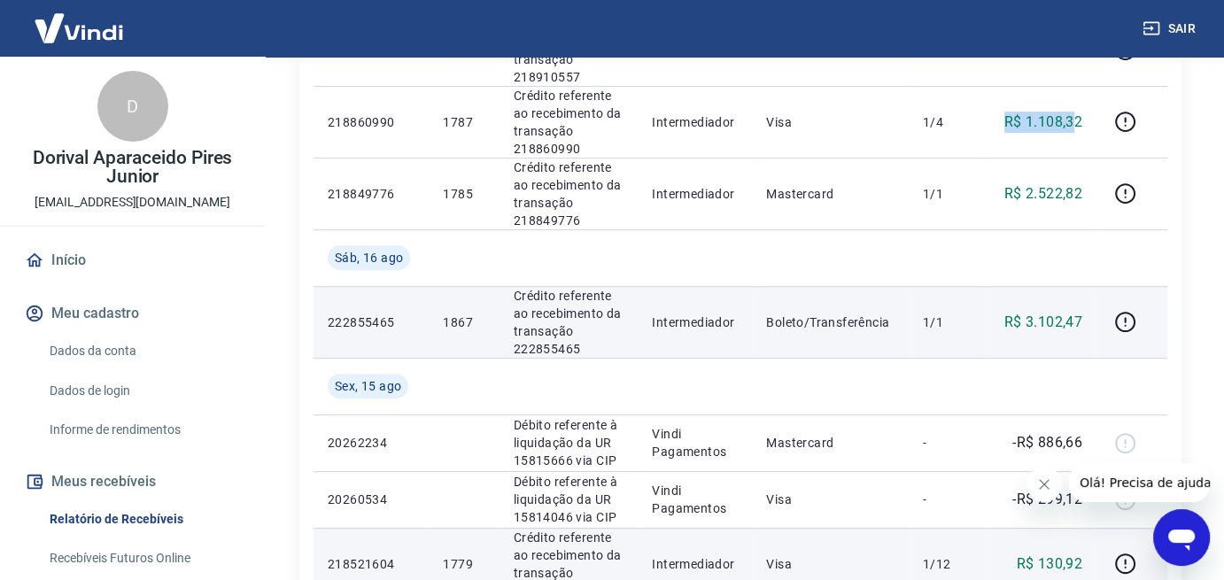
drag, startPoint x: 1073, startPoint y: 120, endPoint x: 915, endPoint y: 317, distance: 252.0
click at [961, 123] on tr "218860990 1787 [PERSON_NAME] referente ao recebimento da transação 218860990 In…" at bounding box center [741, 122] width 854 height 72
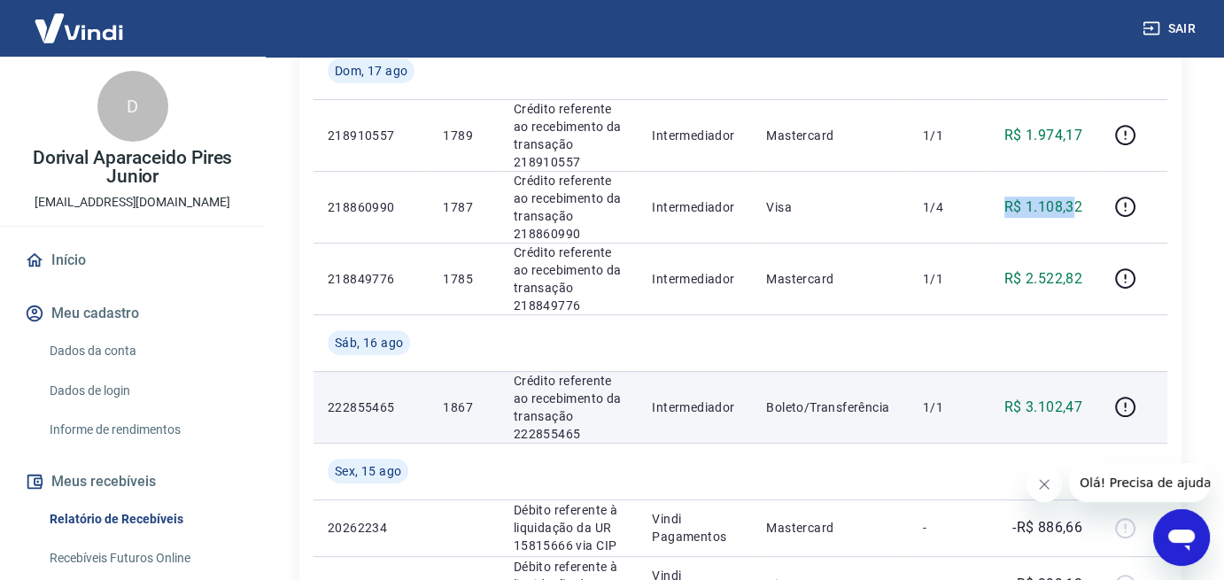
scroll to position [531, 0]
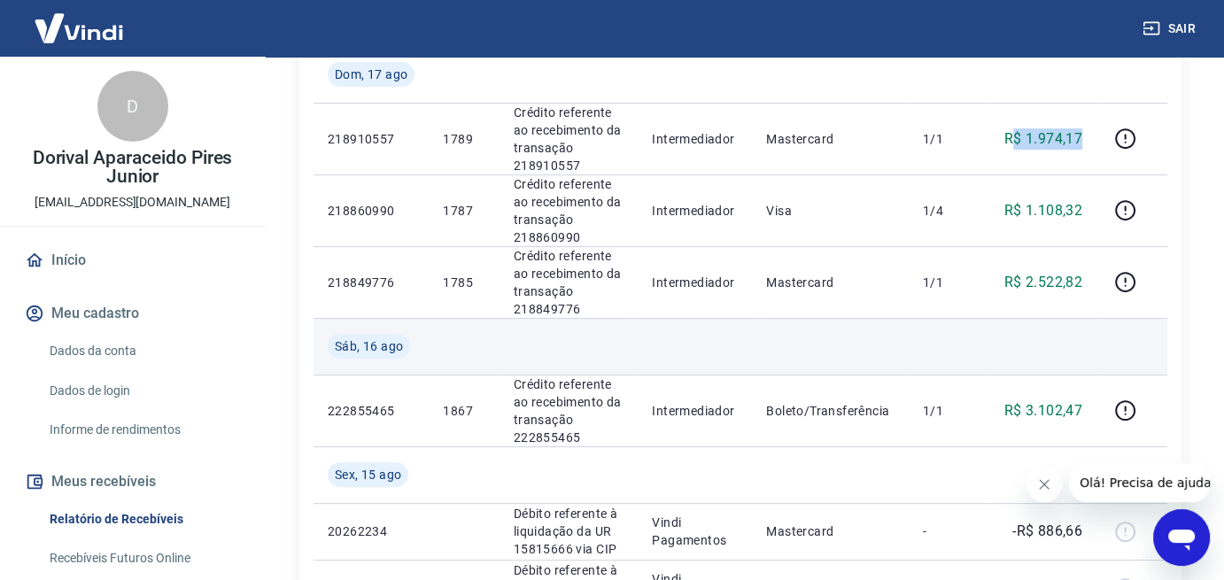
drag, startPoint x: 1073, startPoint y: 129, endPoint x: 1077, endPoint y: 336, distance: 206.4
click at [1014, 133] on td "R$ 1.974,17" at bounding box center [1042, 139] width 107 height 72
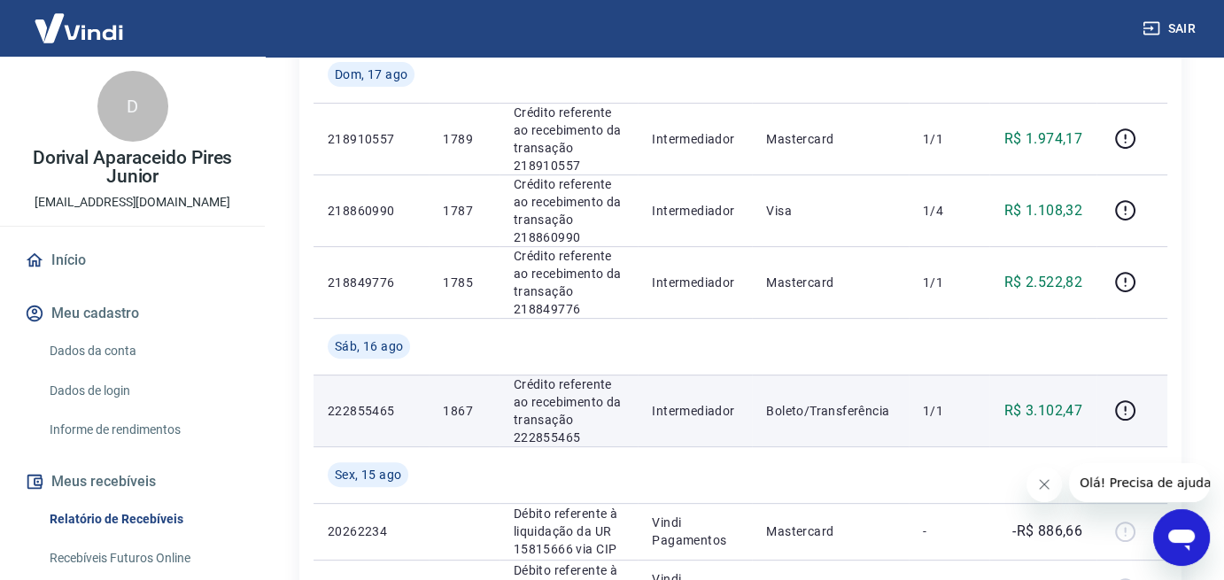
drag, startPoint x: 1073, startPoint y: 388, endPoint x: 1098, endPoint y: 402, distance: 28.6
click at [1074, 389] on td "R$ 3.102,47" at bounding box center [1042, 411] width 107 height 72
drag, startPoint x: 1091, startPoint y: 405, endPoint x: 1018, endPoint y: 416, distance: 74.4
click at [1018, 416] on td "R$ 3.102,47" at bounding box center [1042, 411] width 107 height 72
